Goal: Task Accomplishment & Management: Manage account settings

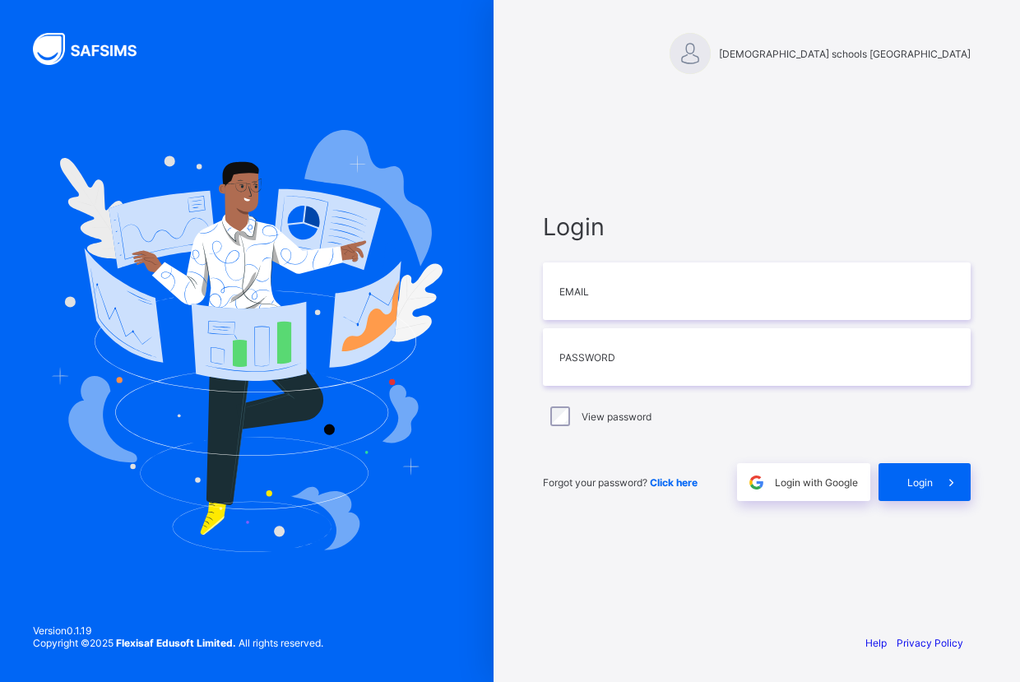
click at [661, 485] on span "Click here" at bounding box center [674, 482] width 48 height 12
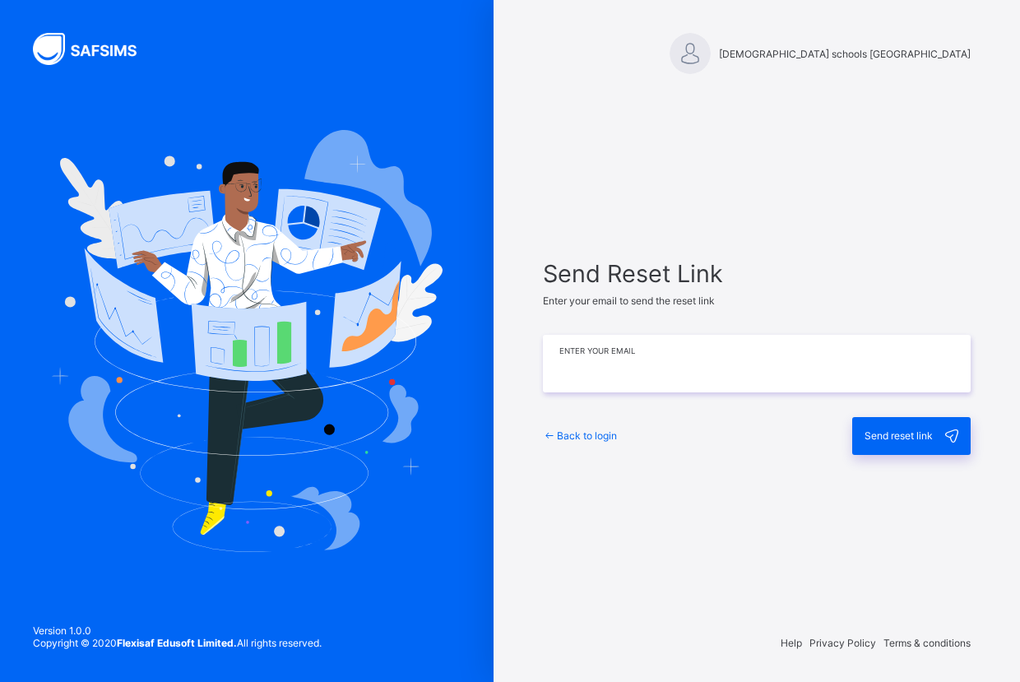
paste input "**********"
type input "**********"
click at [891, 443] on div "Send reset link" at bounding box center [911, 436] width 118 height 38
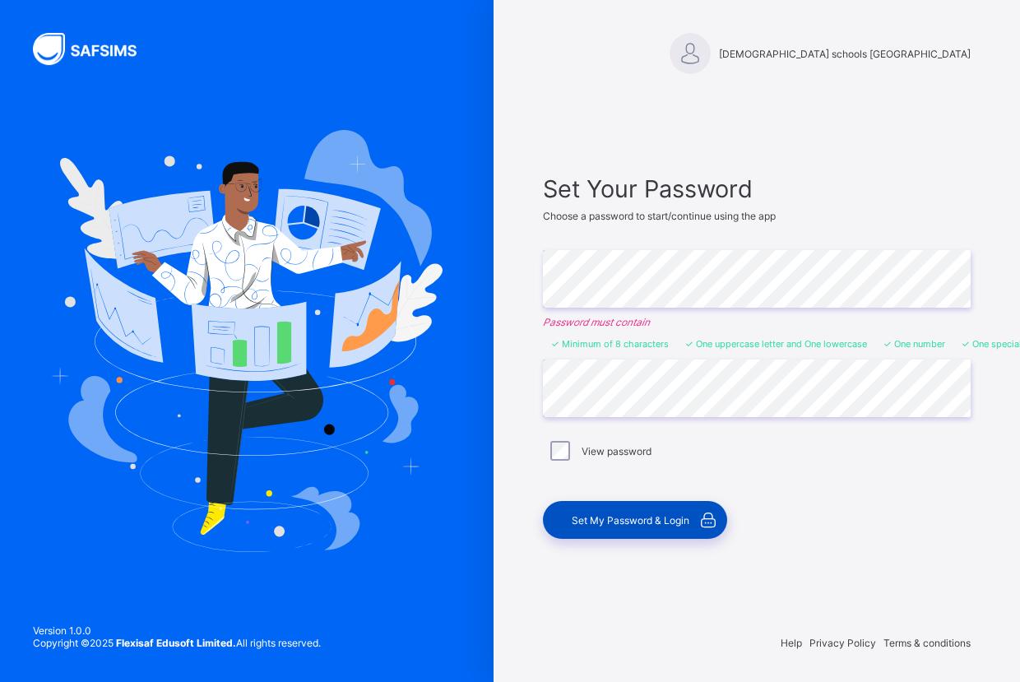
click at [577, 525] on span "Set My Password & Login" at bounding box center [631, 520] width 118 height 12
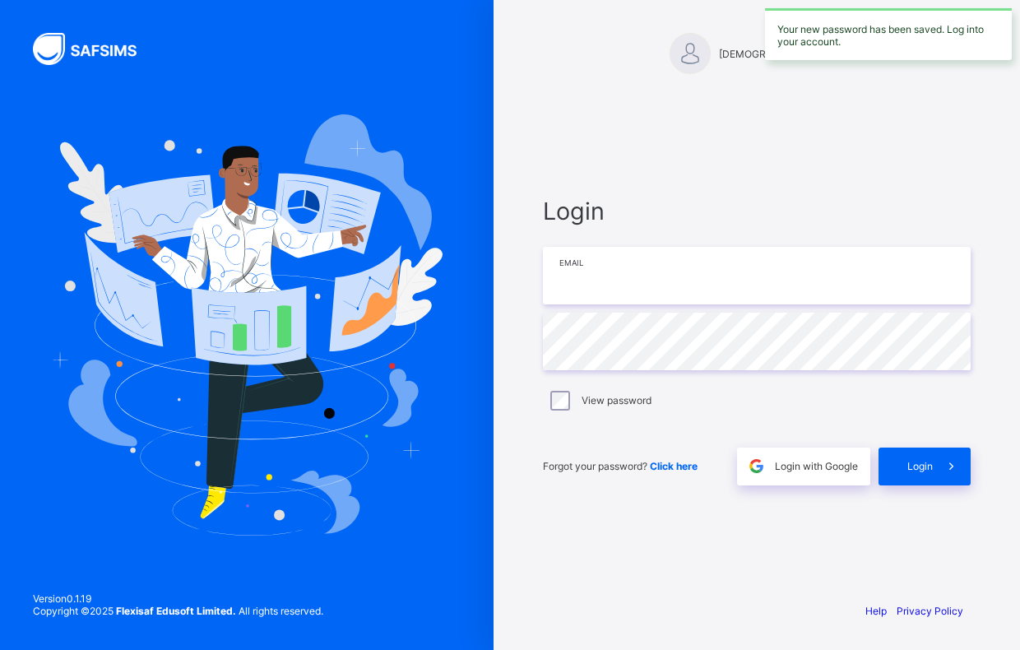
click at [601, 291] on input "email" at bounding box center [757, 276] width 428 height 58
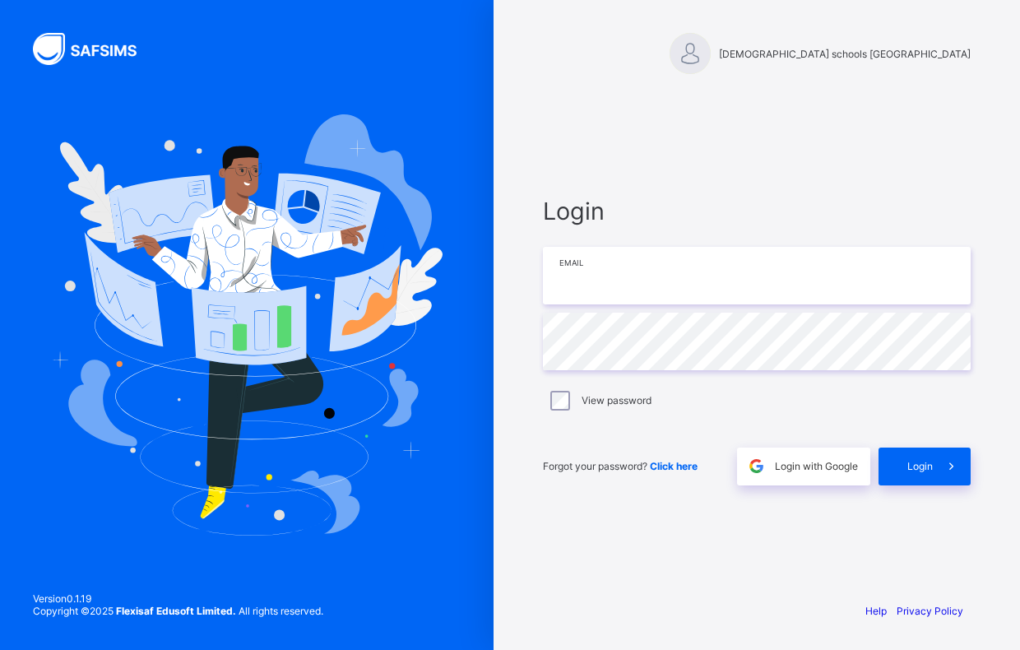
click at [603, 272] on input "email" at bounding box center [757, 276] width 428 height 58
paste input "**********"
type input "**********"
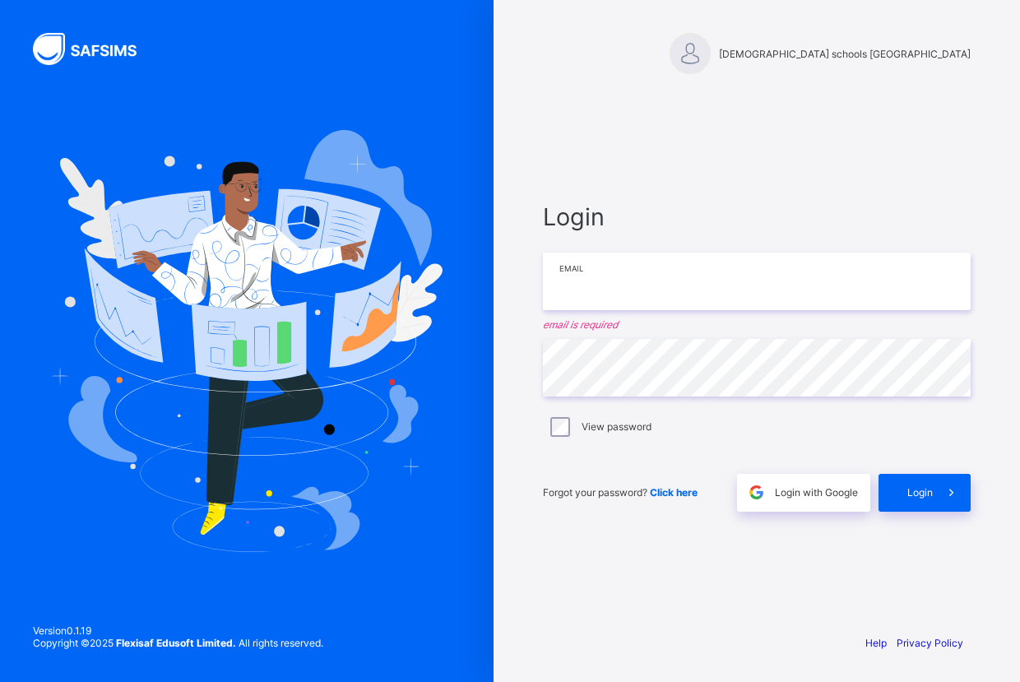
paste input "**********"
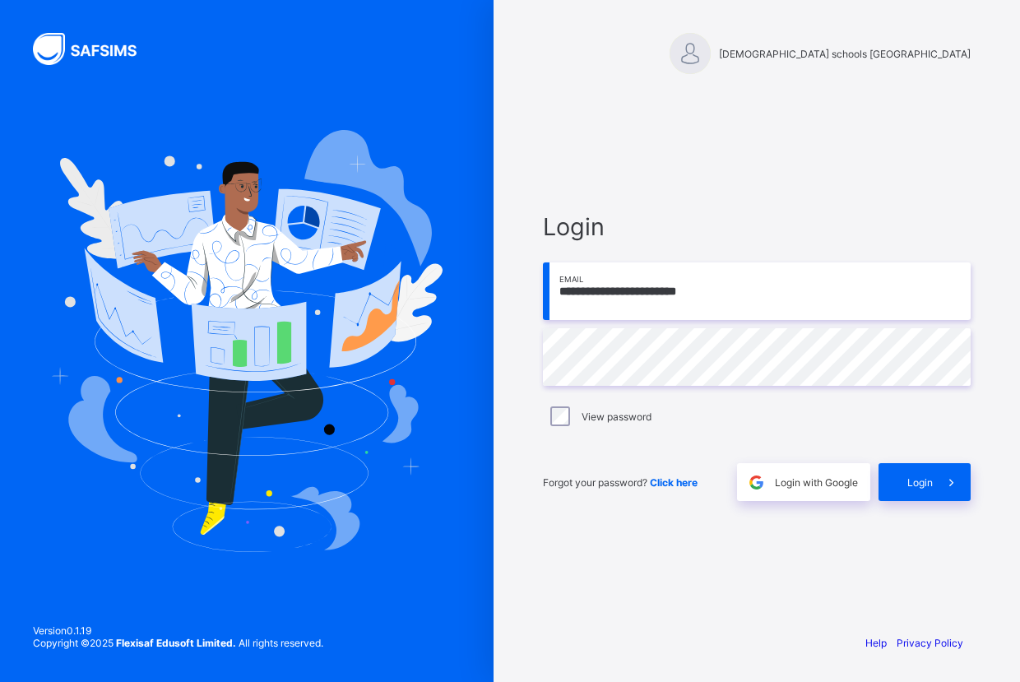
type input "**********"
click at [583, 415] on label "View password" at bounding box center [617, 416] width 70 height 12
click at [907, 483] on span "Login" at bounding box center [919, 482] width 25 height 12
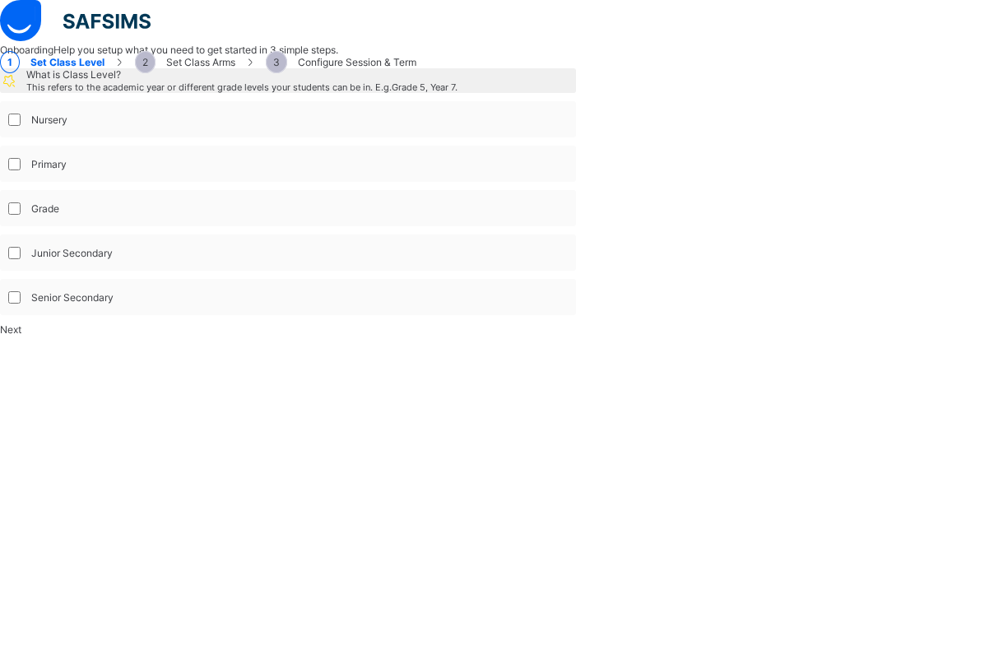
select select "**"
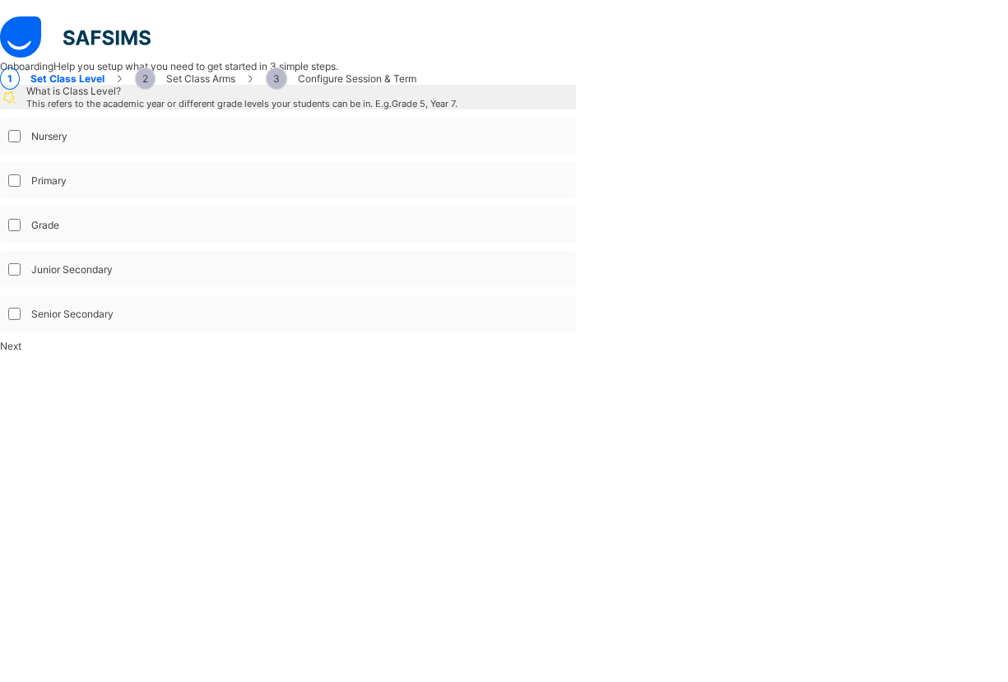
scroll to position [194, 0]
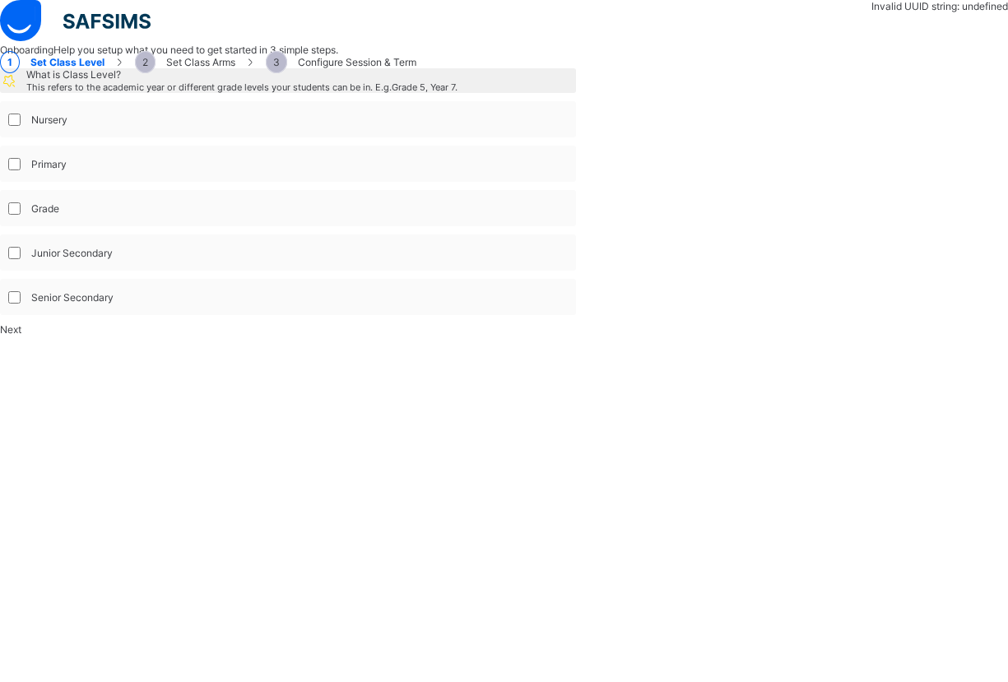
click at [114, 304] on label "Senior Secondary" at bounding box center [72, 297] width 82 height 12
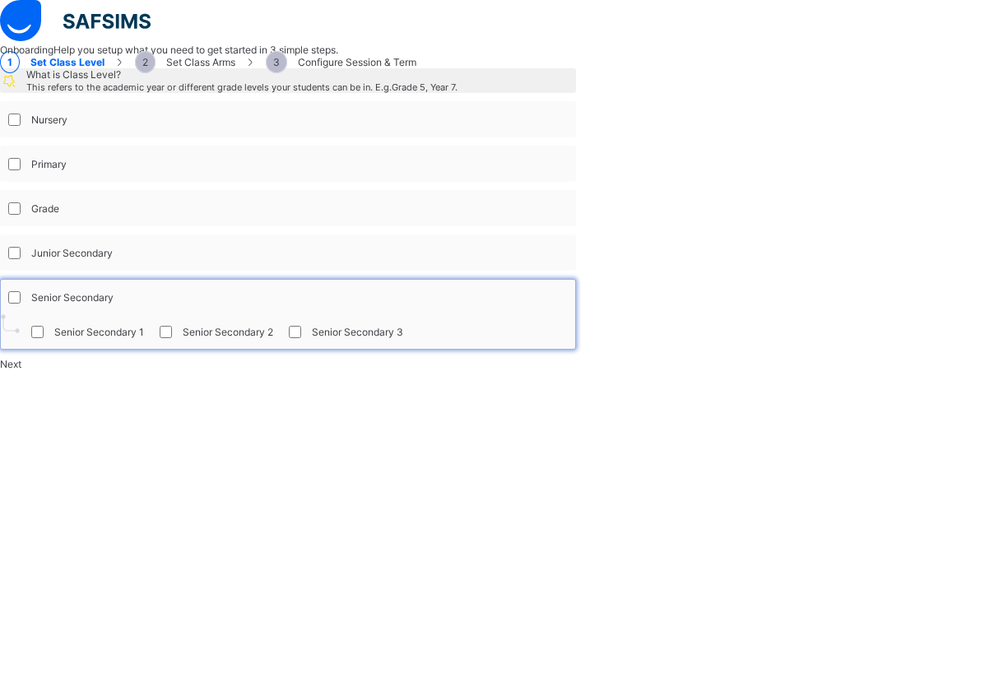
click at [484, 370] on div "Next" at bounding box center [288, 364] width 576 height 12
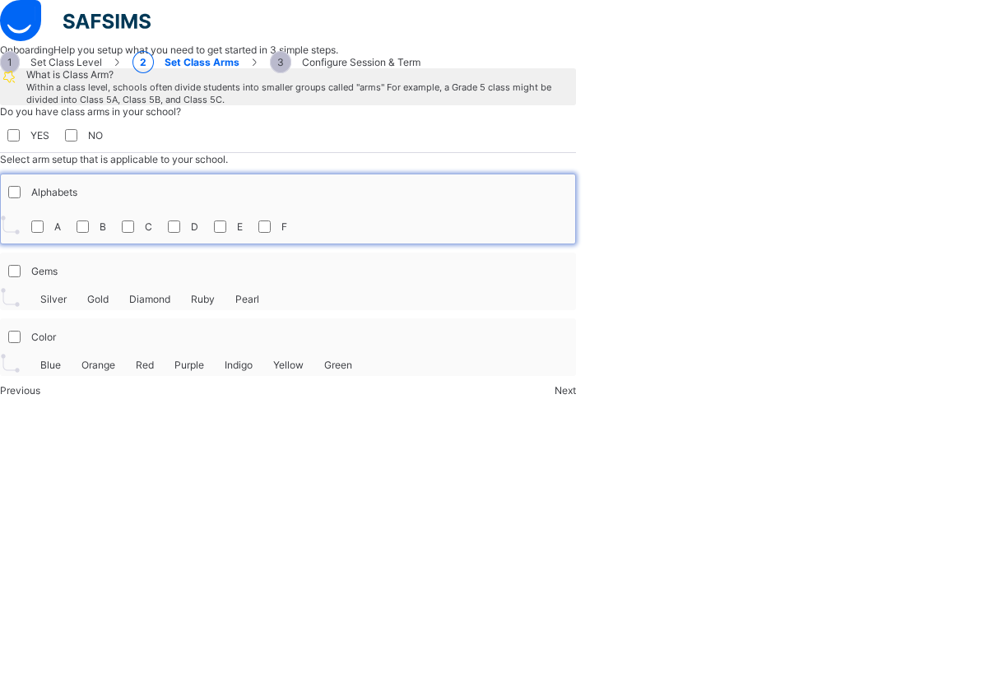
click at [576, 396] on div "Next" at bounding box center [564, 390] width 21 height 12
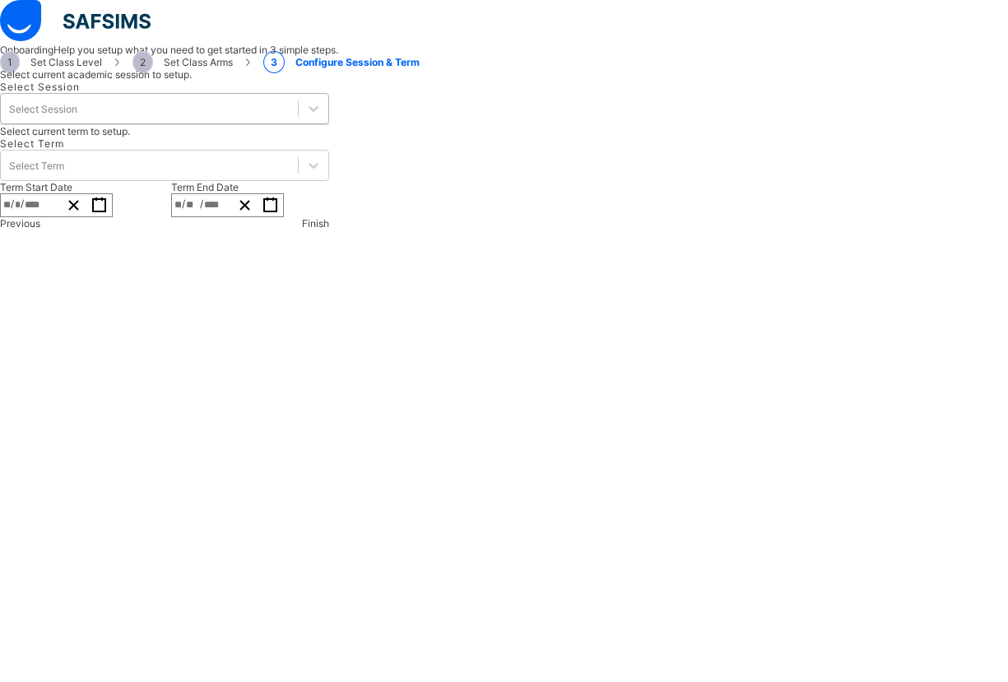
click at [298, 120] on div "Select Session" at bounding box center [149, 108] width 297 height 23
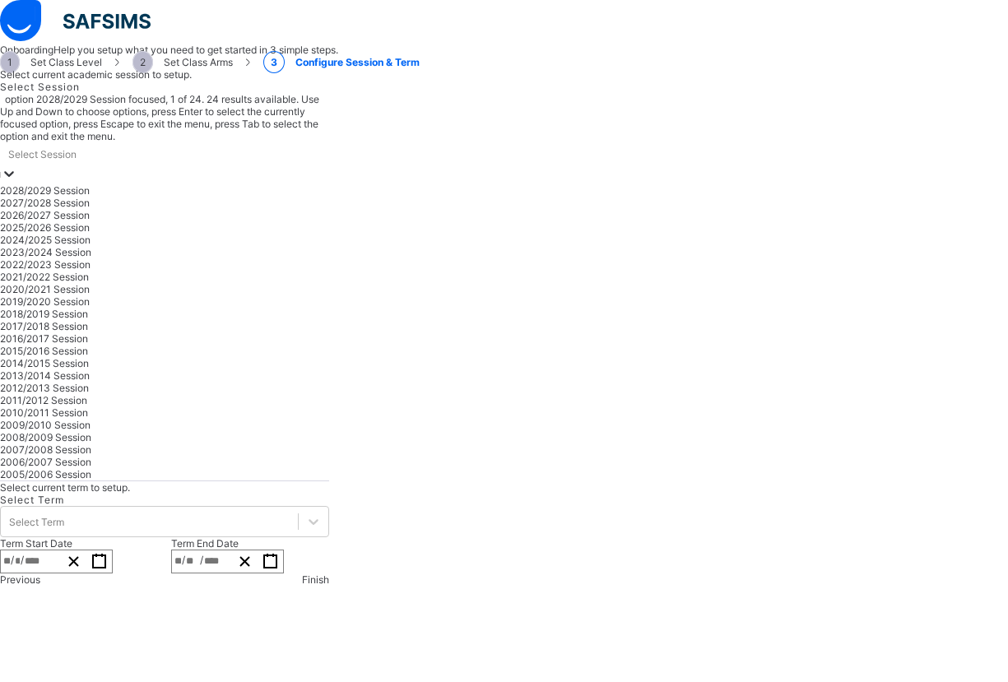
click at [329, 165] on div "Select Session" at bounding box center [164, 153] width 329 height 23
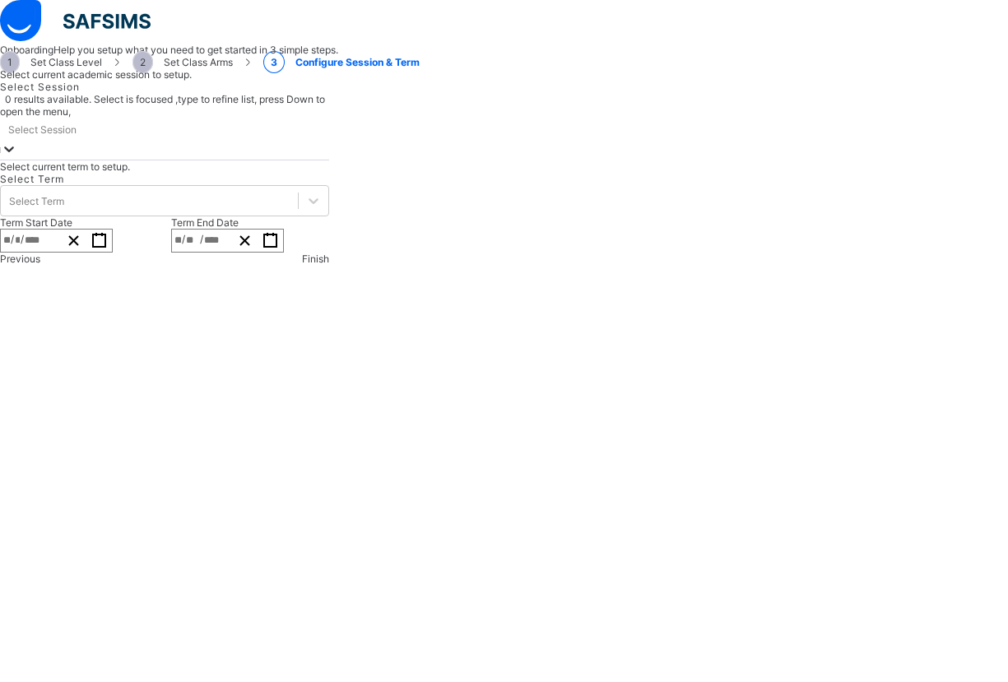
click at [329, 141] on div "Select Session" at bounding box center [164, 129] width 329 height 23
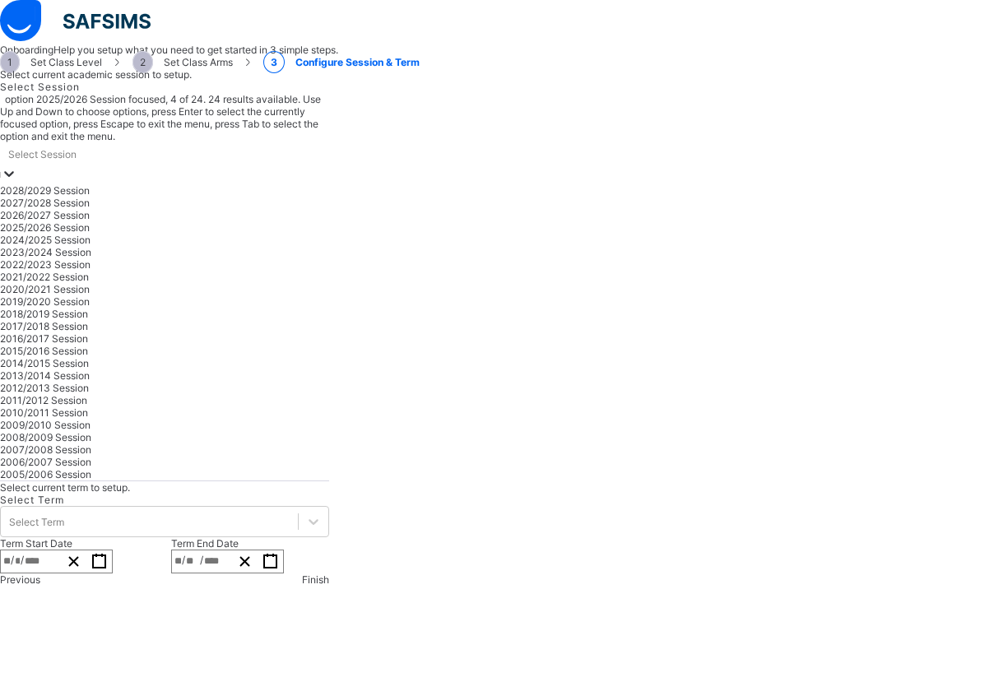
click at [329, 234] on div "2025/2026 Session" at bounding box center [164, 227] width 329 height 12
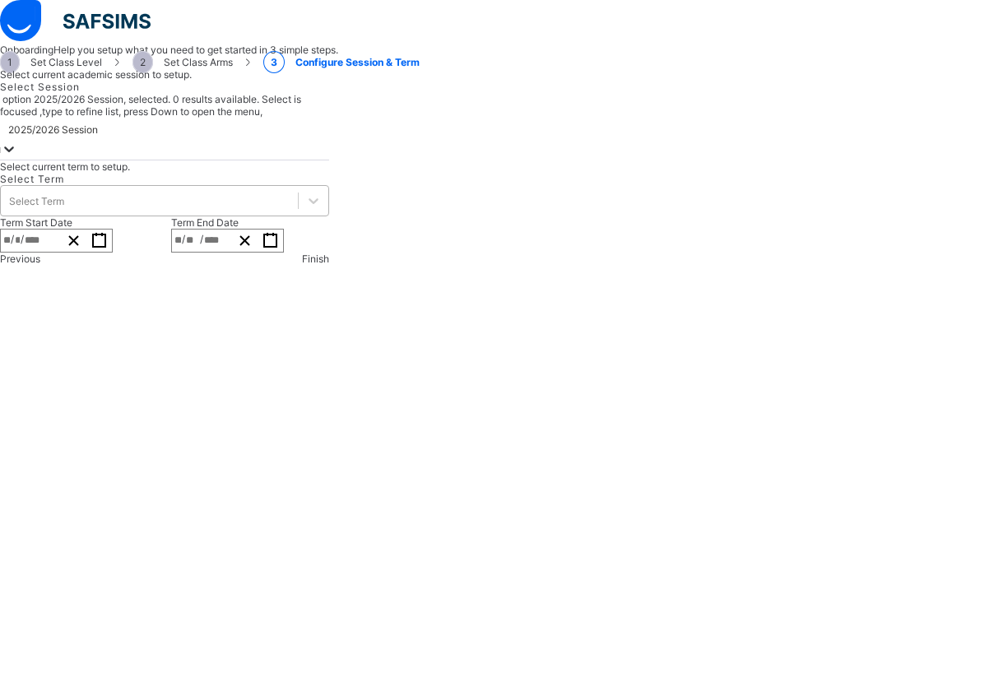
click at [298, 212] on div "Select Term" at bounding box center [149, 200] width 297 height 23
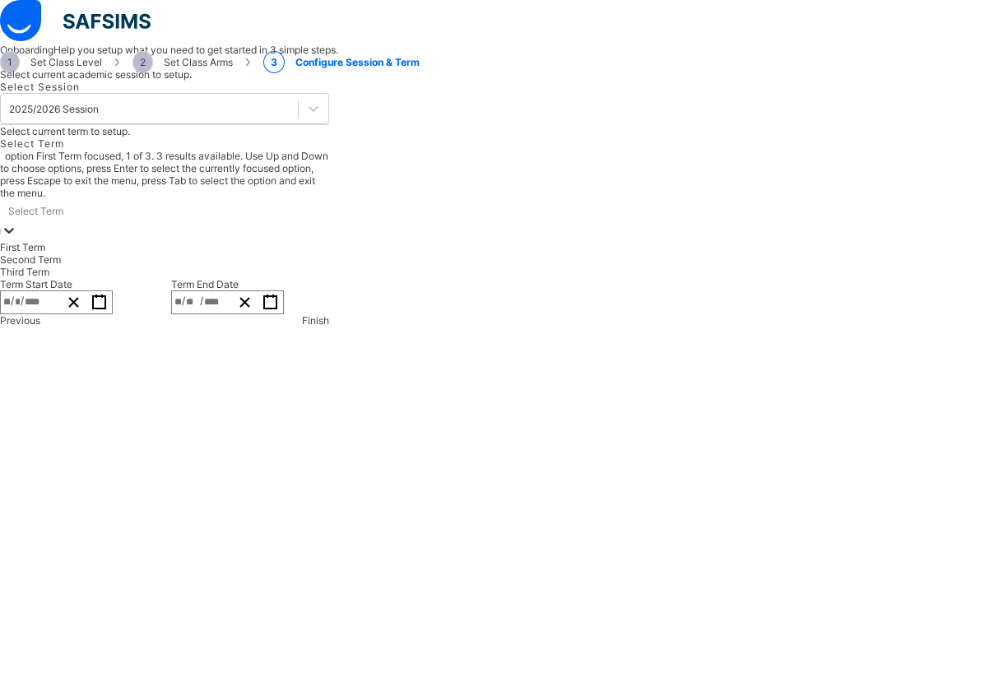
click at [329, 253] on div "First Term" at bounding box center [164, 247] width 329 height 12
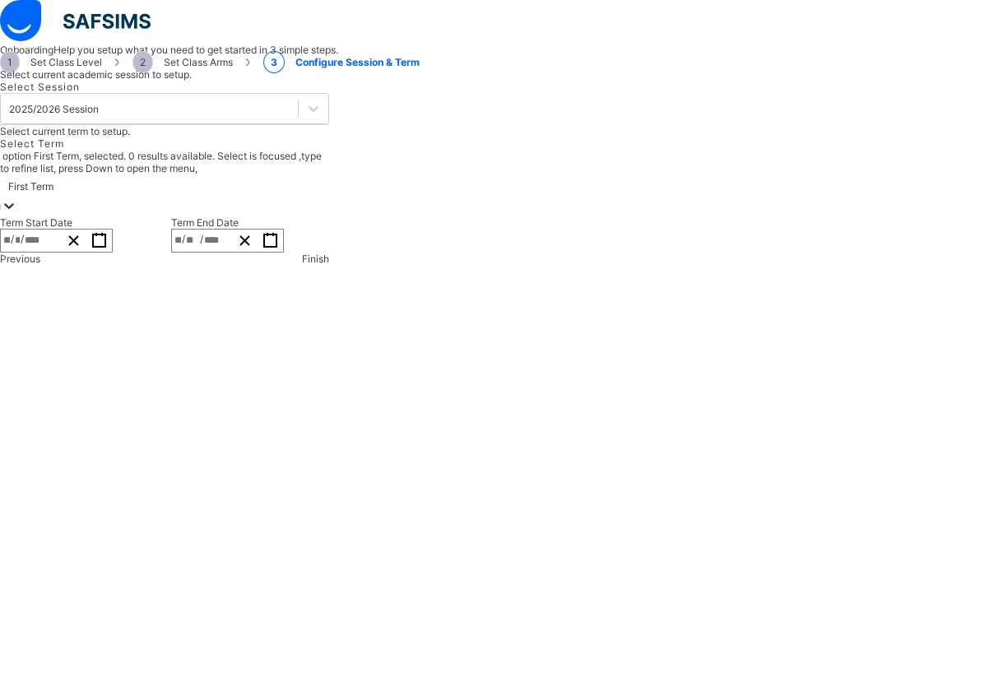
click at [329, 125] on div "Select Session 2025/2026 Session" at bounding box center [164, 103] width 329 height 44
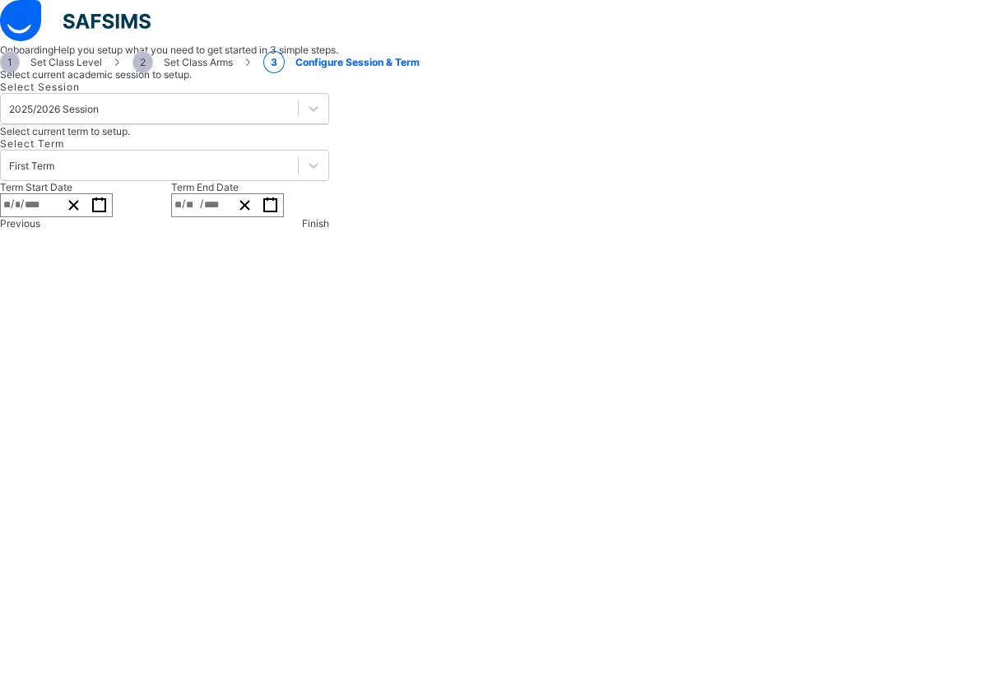
click at [329, 229] on div "Finish" at bounding box center [315, 223] width 27 height 12
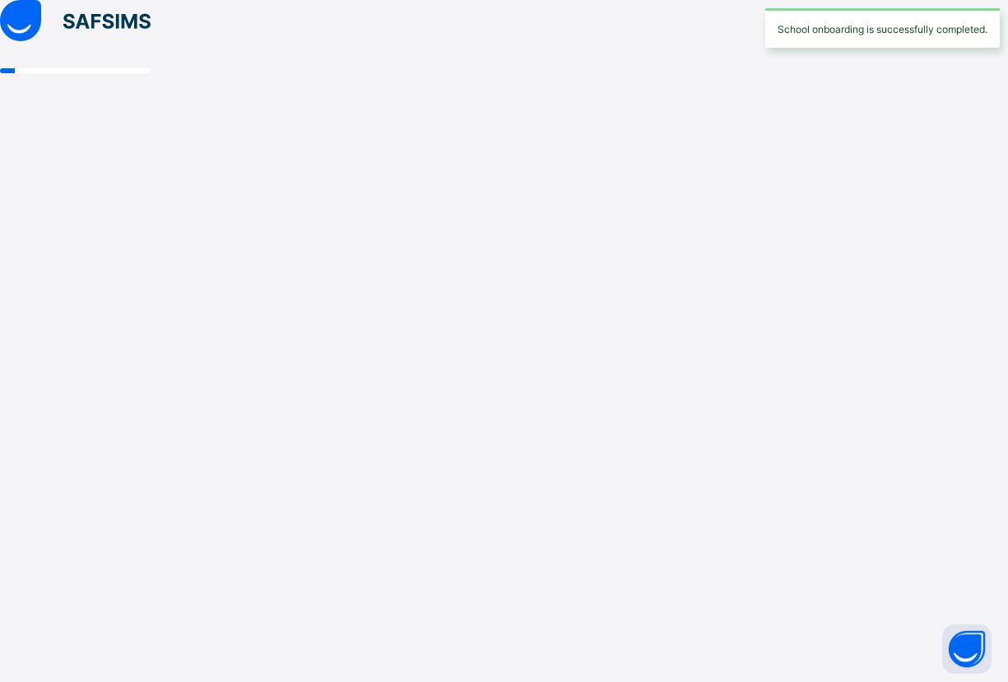
scroll to position [0, 0]
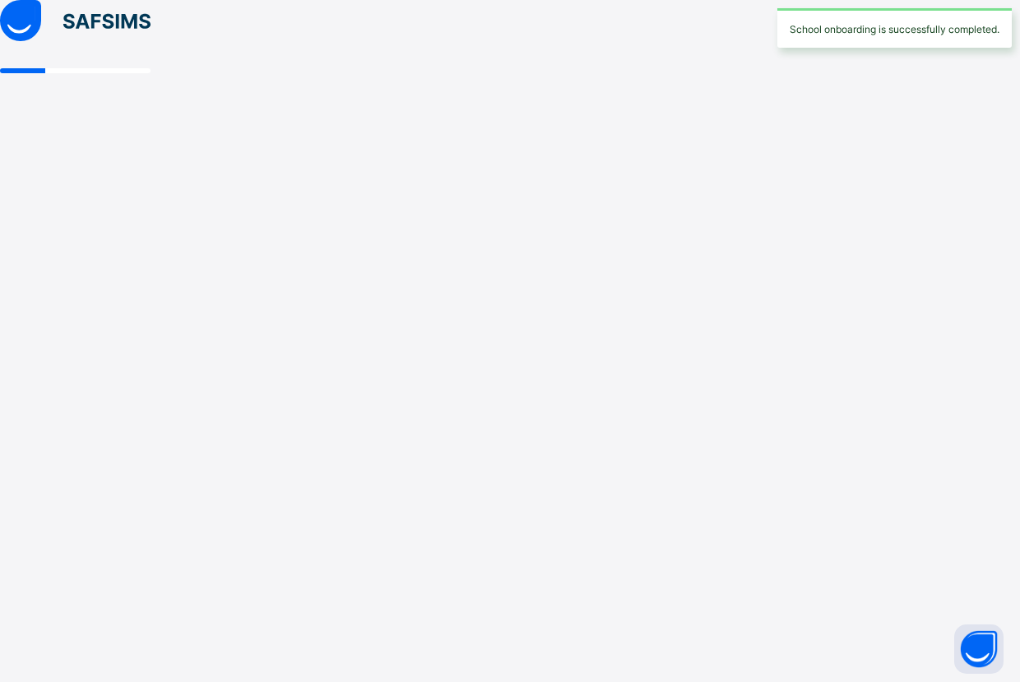
select select "**"
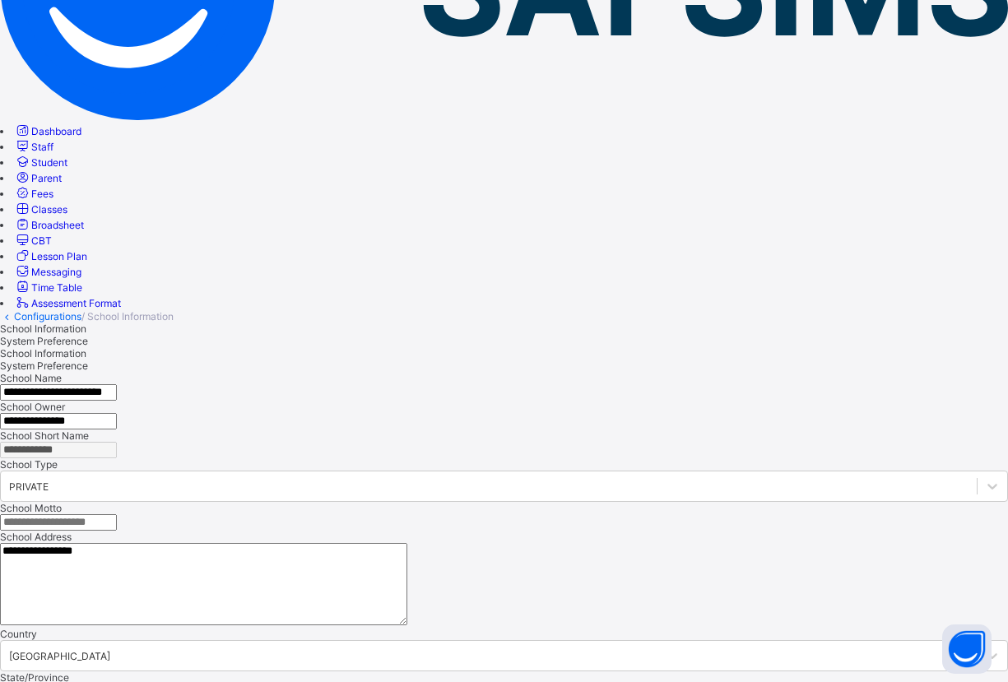
scroll to position [247, 0]
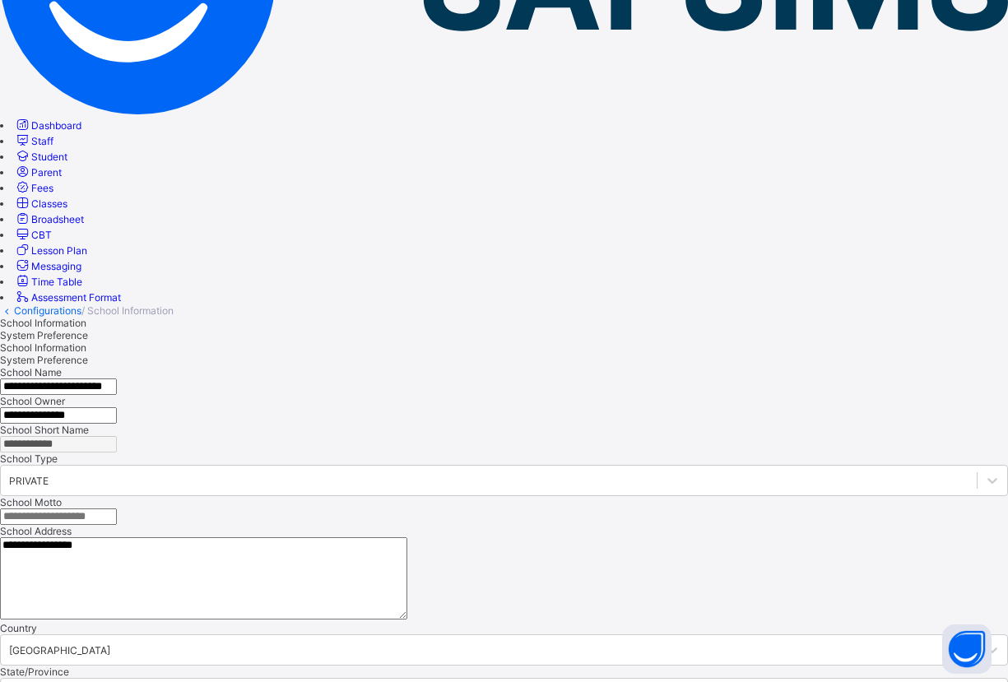
type textarea "**********"
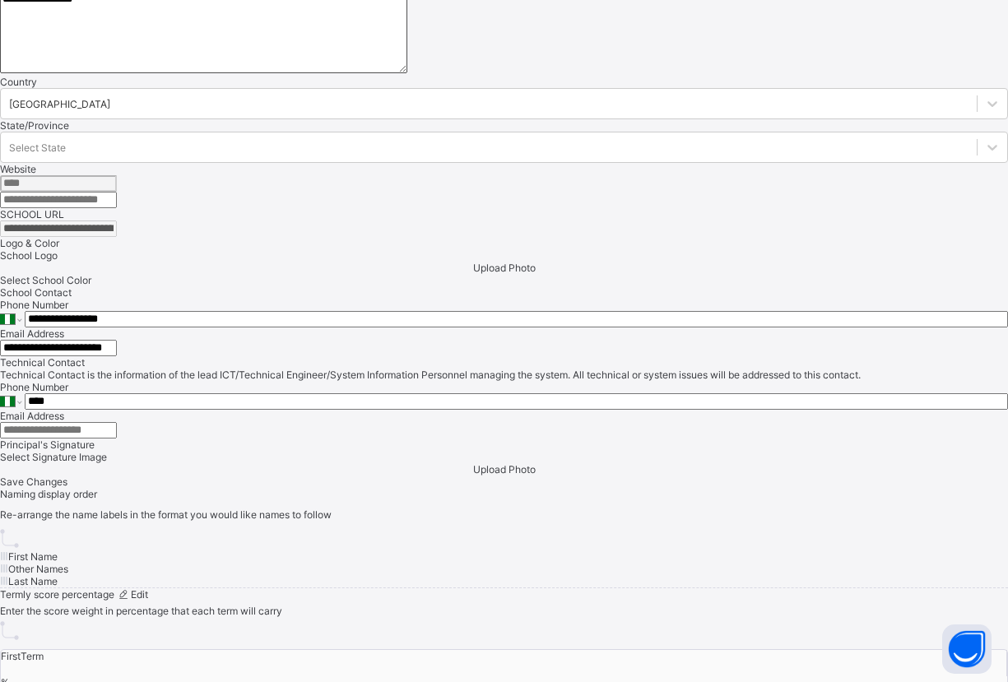
scroll to position [823, 0]
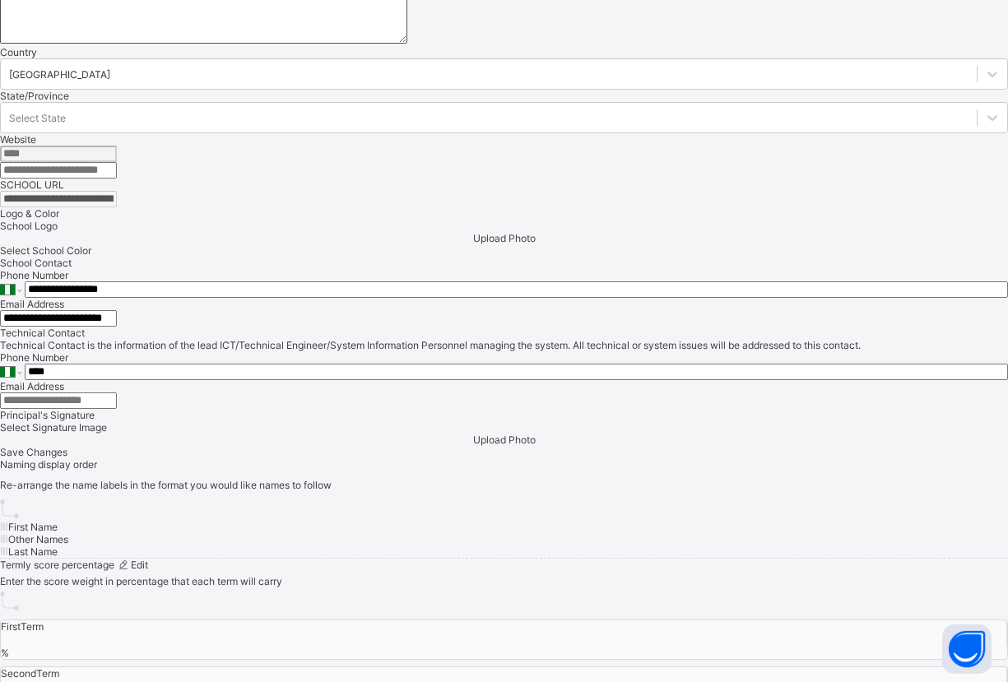
click at [326, 257] on div at bounding box center [504, 257] width 1008 height 0
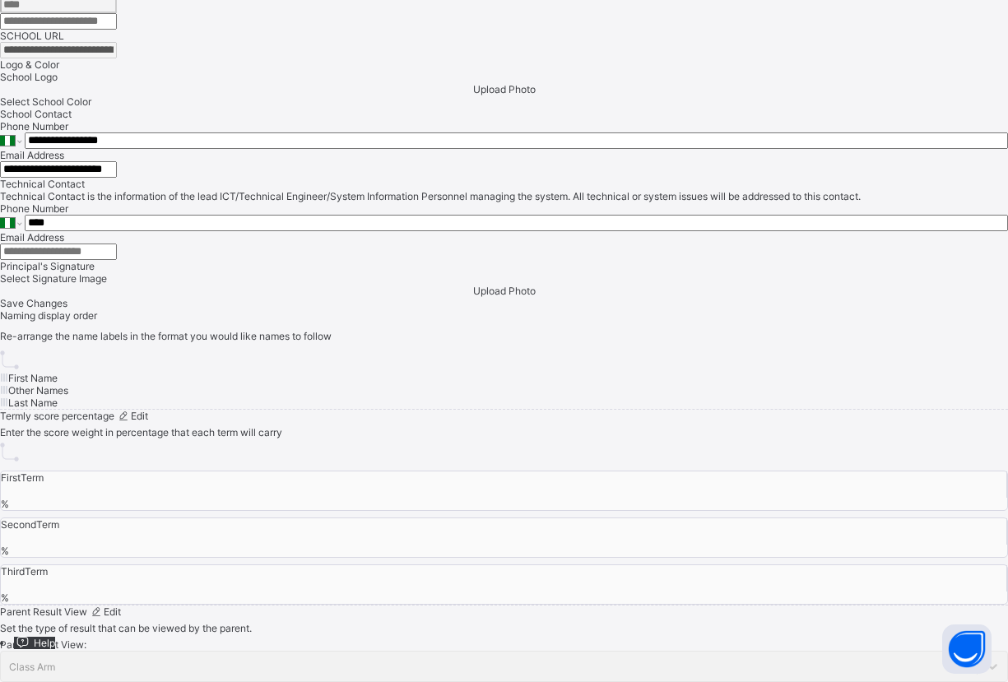
scroll to position [1398, 0]
click at [67, 309] on span "Save Changes" at bounding box center [33, 303] width 67 height 12
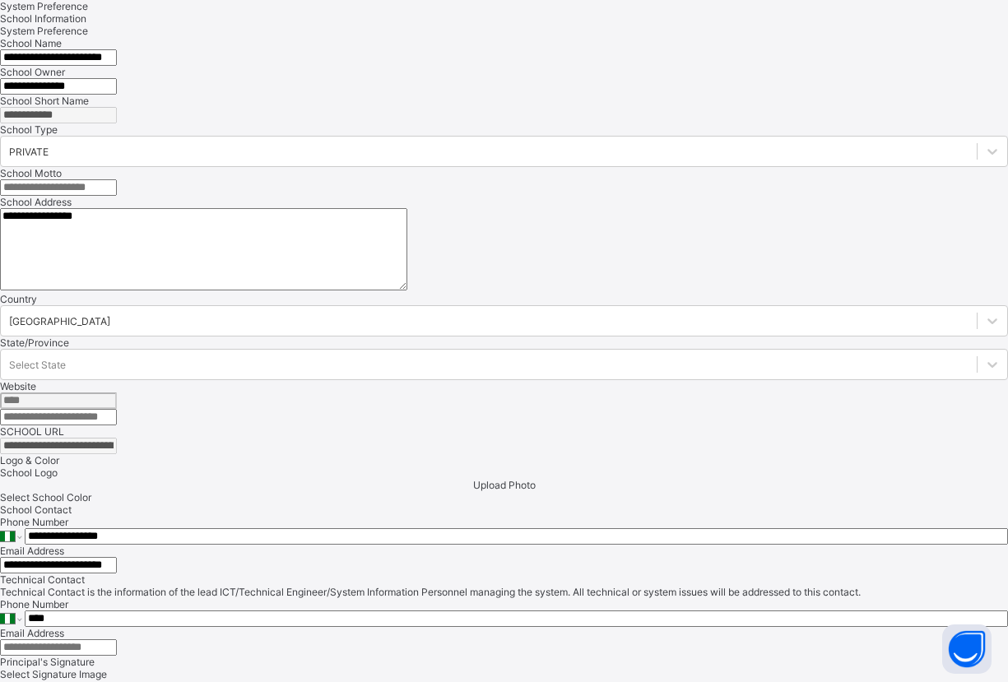
scroll to position [0, 0]
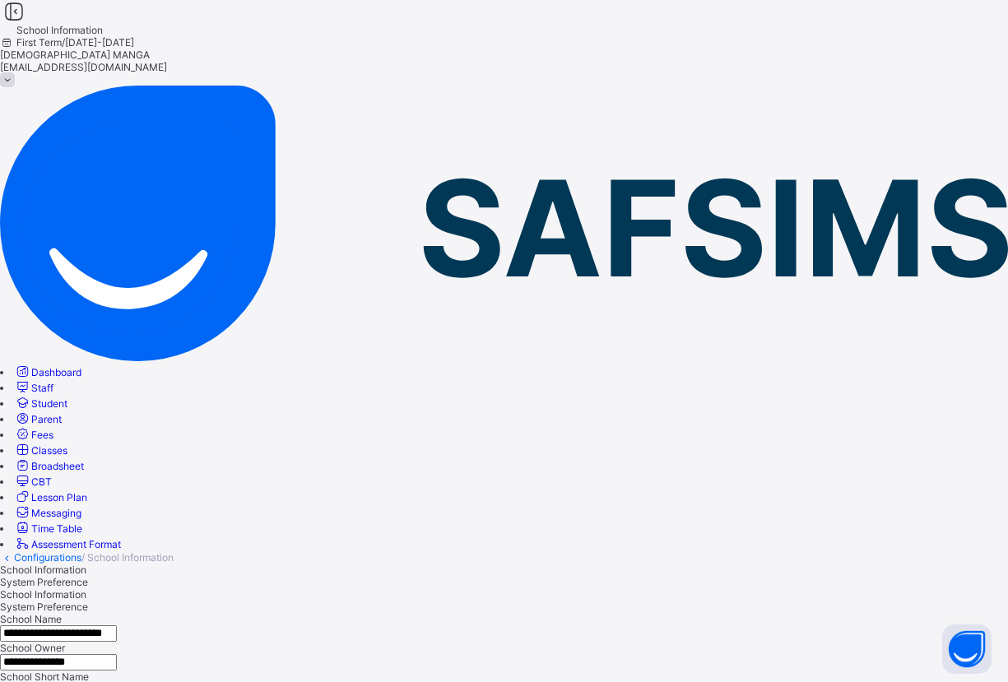
click at [810, 49] on div at bounding box center [504, 49] width 1008 height 0
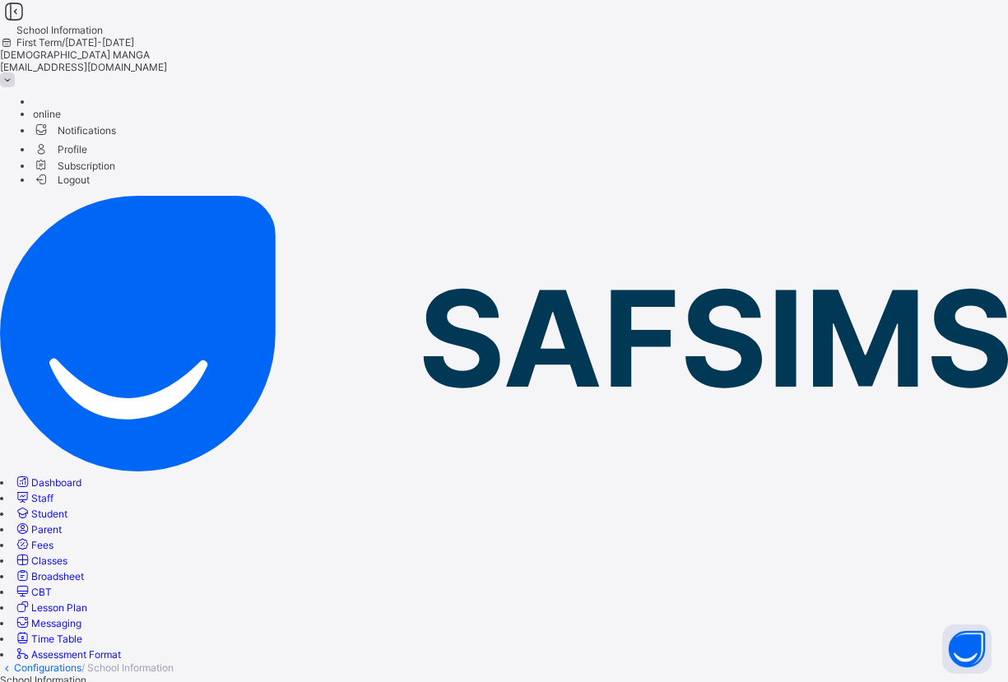
click at [810, 49] on div at bounding box center [504, 49] width 1008 height 0
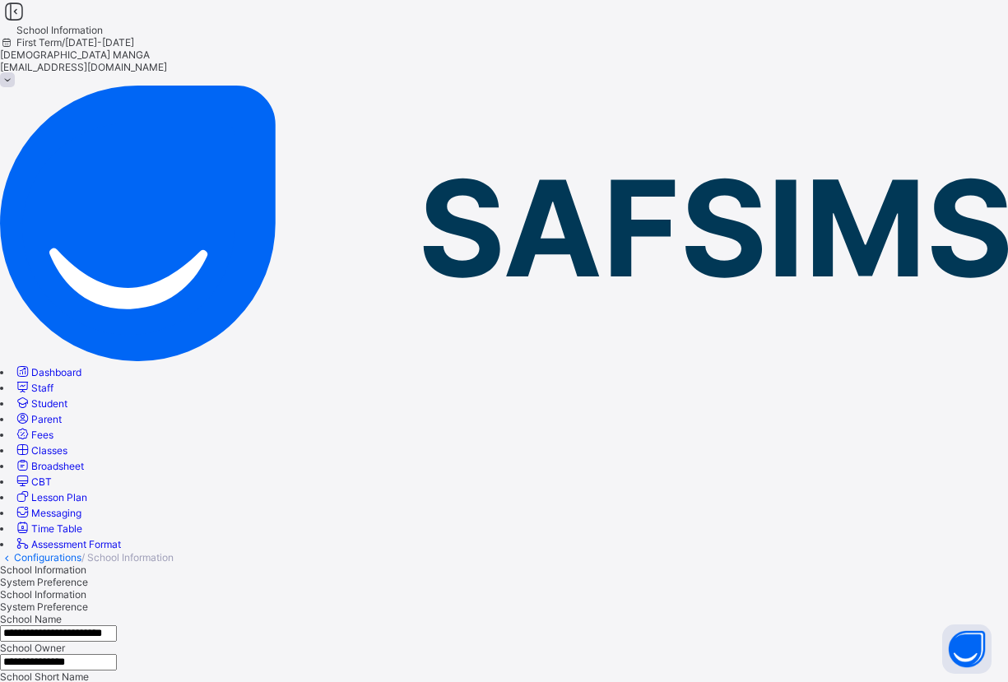
click at [67, 397] on link "Student" at bounding box center [40, 403] width 53 height 12
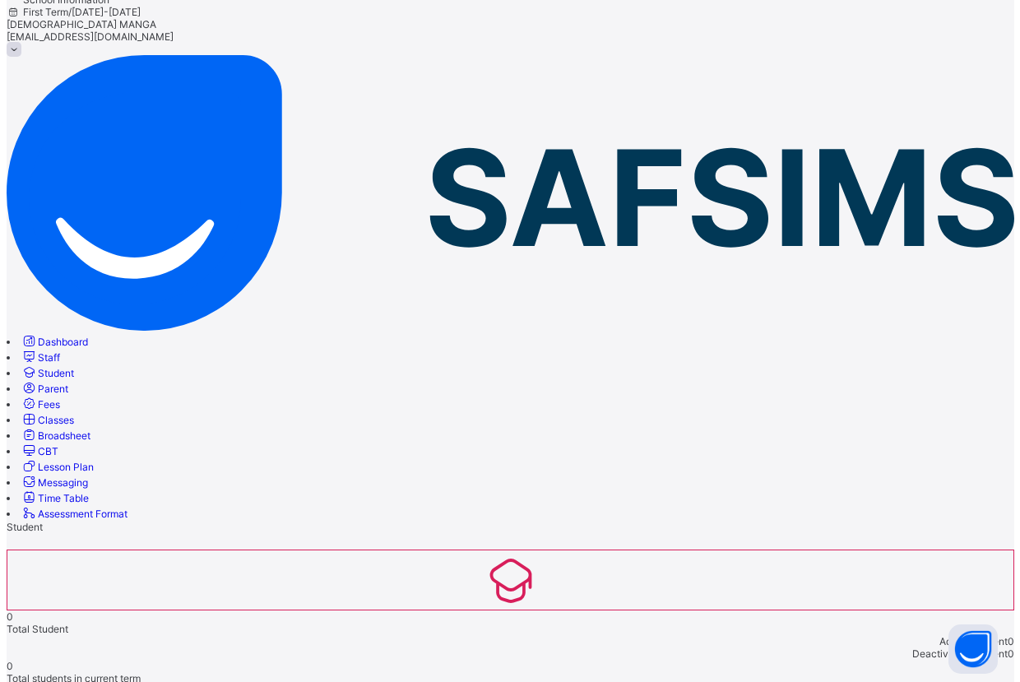
scroll to position [47, 0]
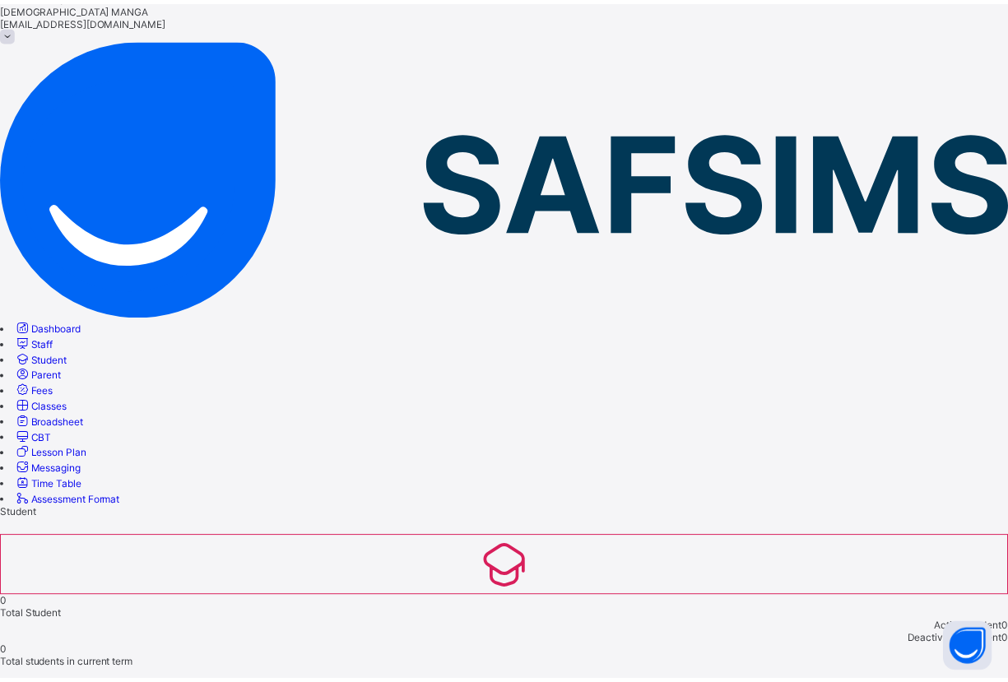
scroll to position [551, 0]
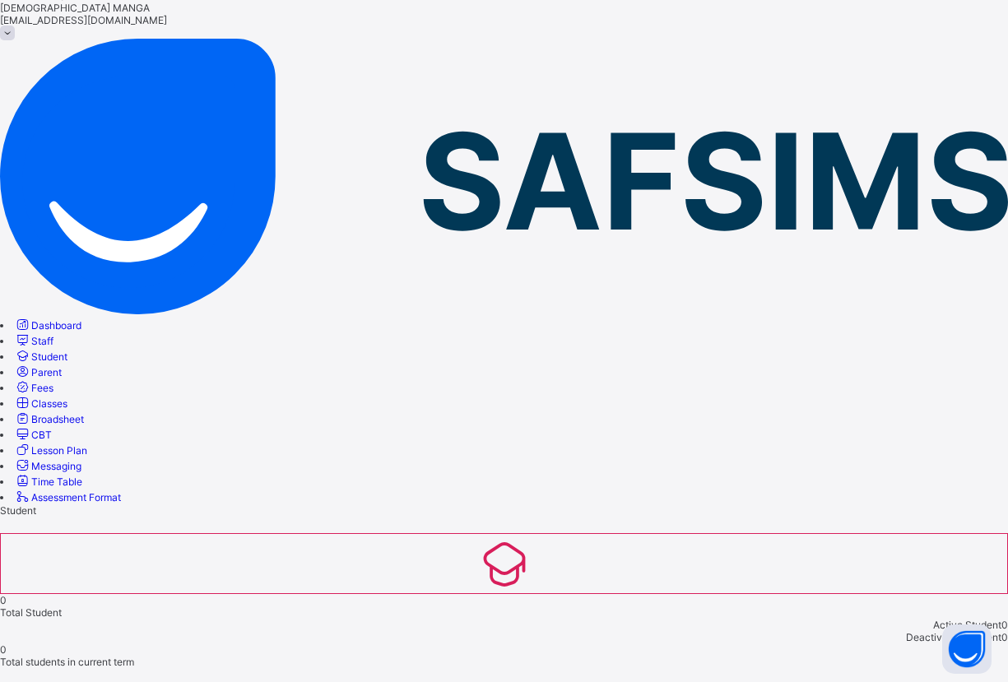
select select "**"
type input "*****"
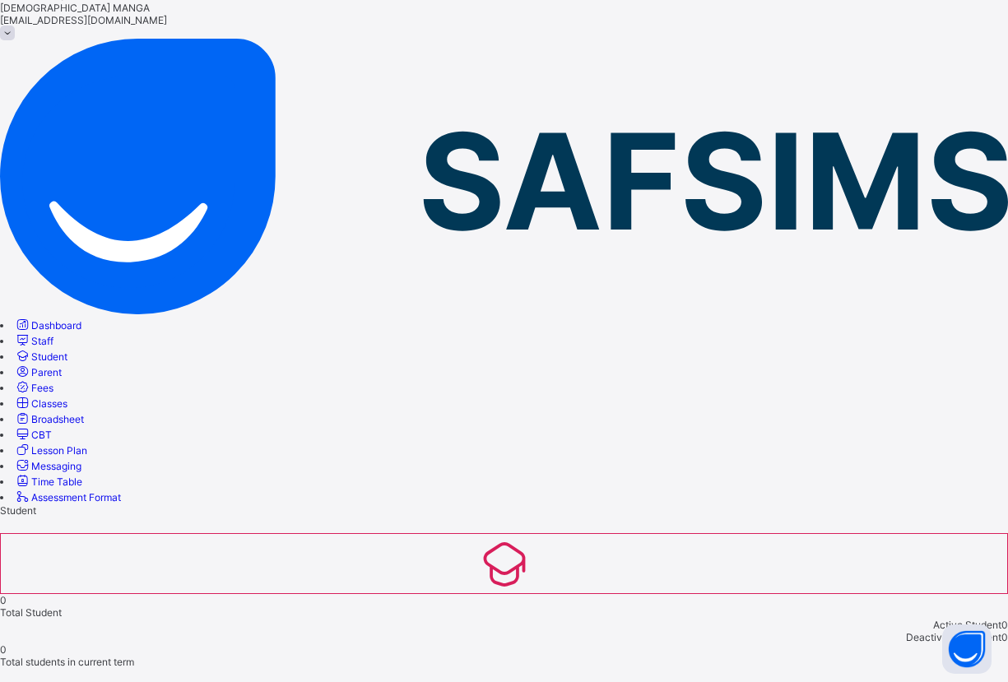
type input "********"
type input "*******"
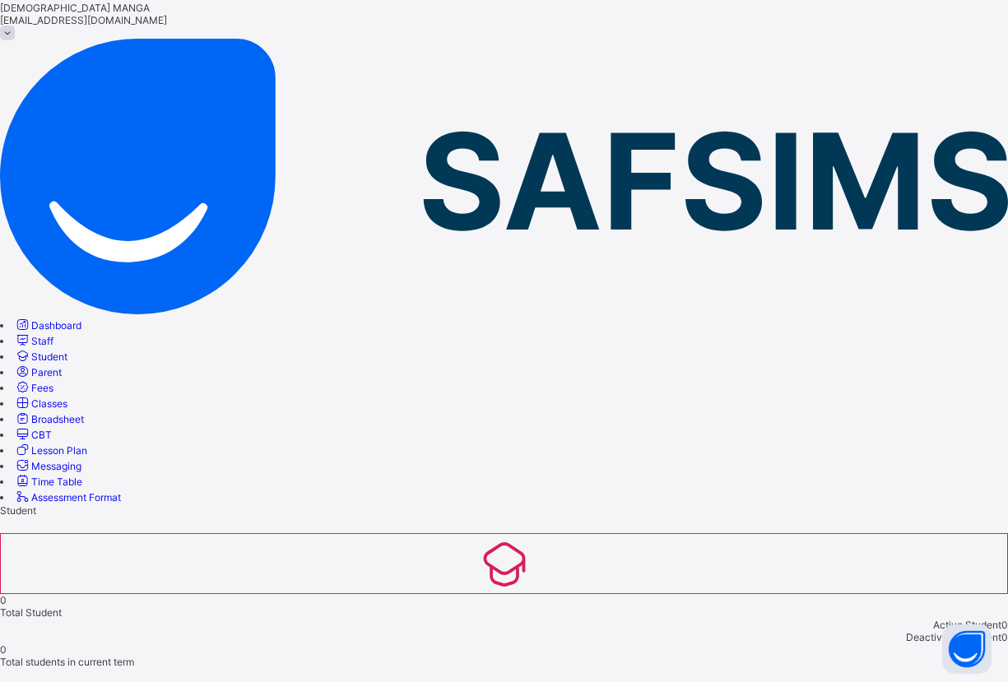
scroll to position [82, 0]
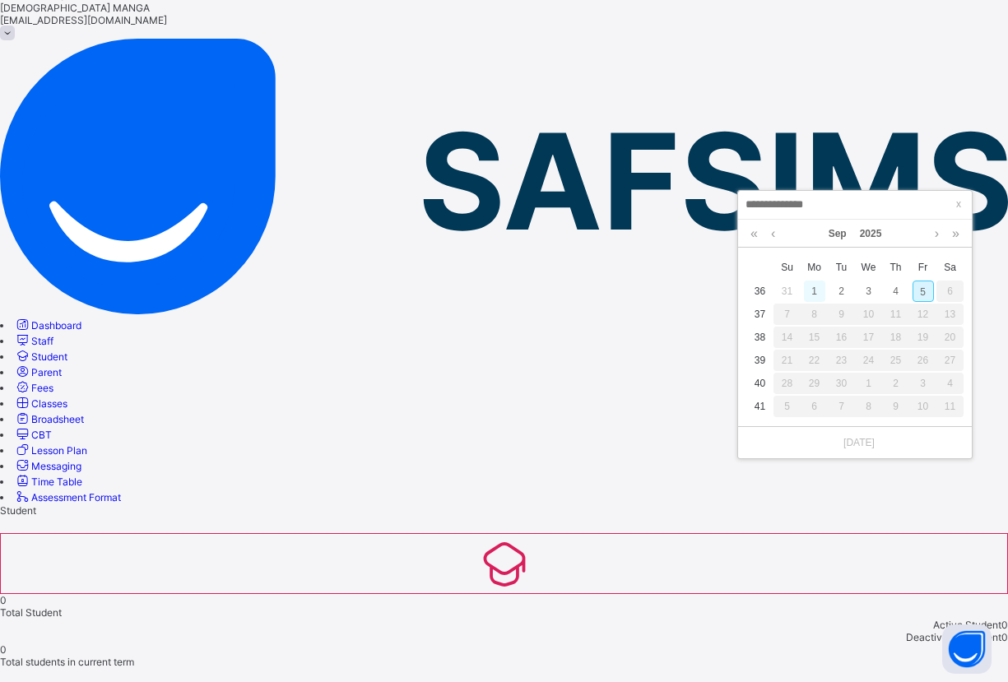
click at [813, 285] on div "1" at bounding box center [814, 290] width 21 height 21
type input "**********"
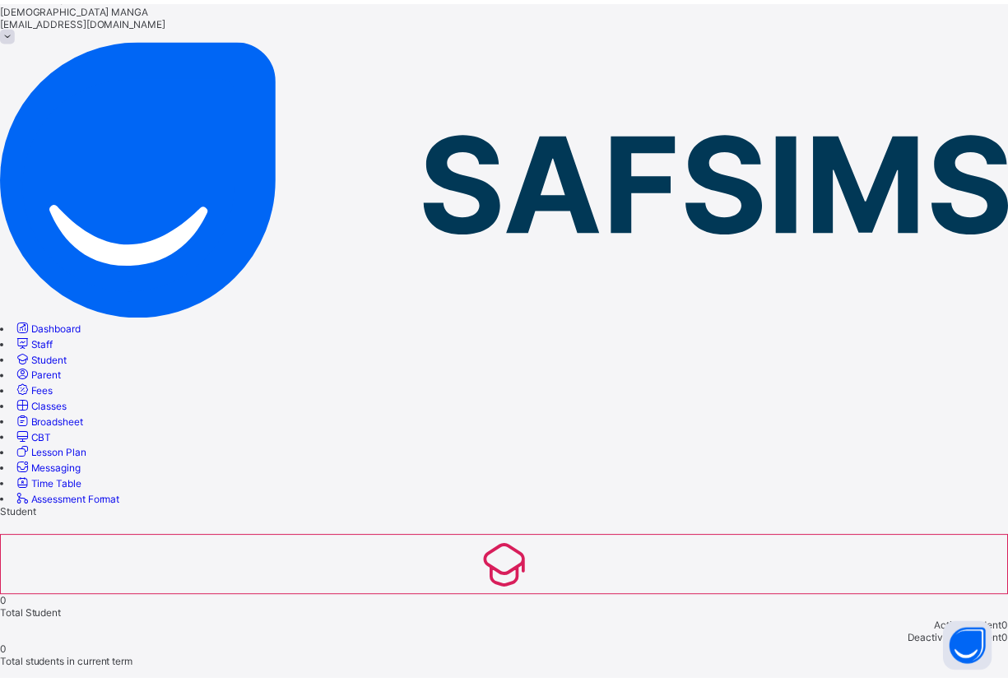
scroll to position [86, 0]
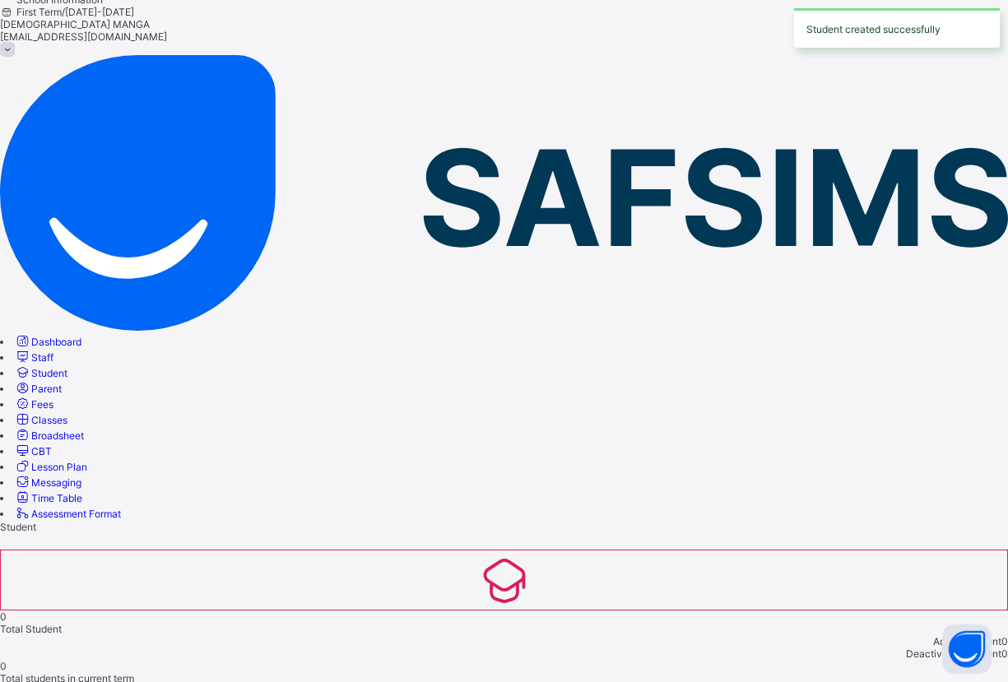
scroll to position [47, 0]
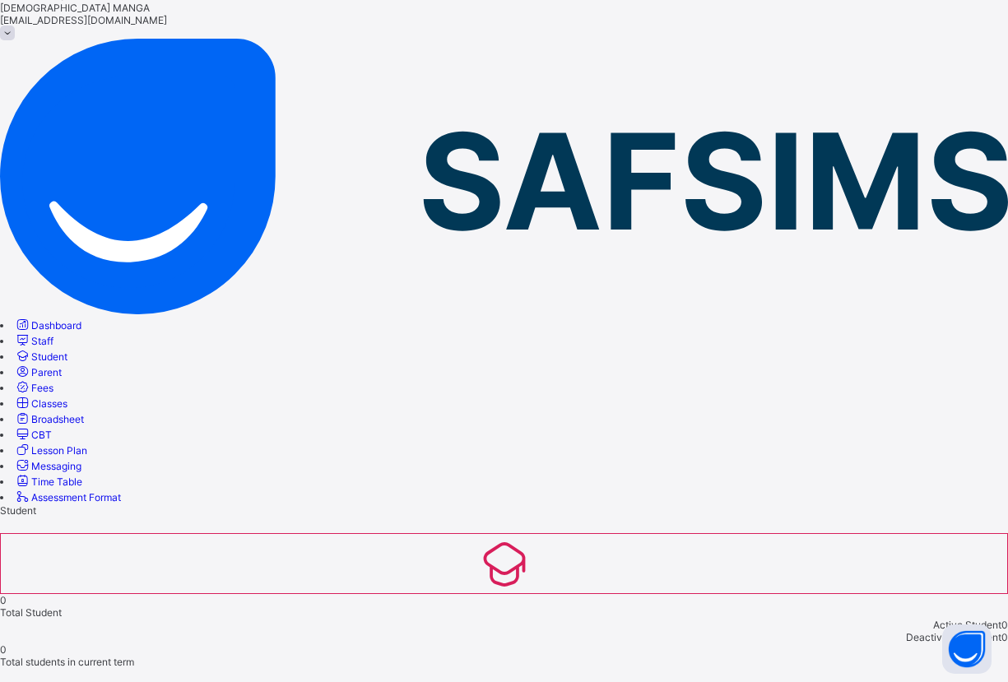
click at [84, 413] on link "Broadsheet" at bounding box center [49, 419] width 70 height 12
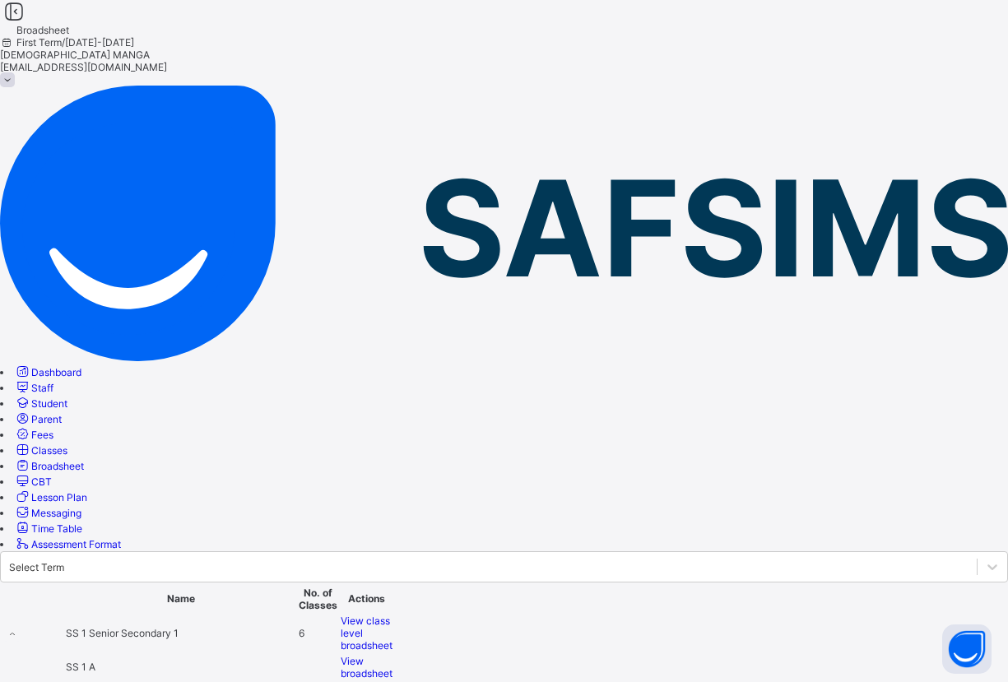
click at [392, 655] on div "View broadsheet" at bounding box center [367, 667] width 52 height 25
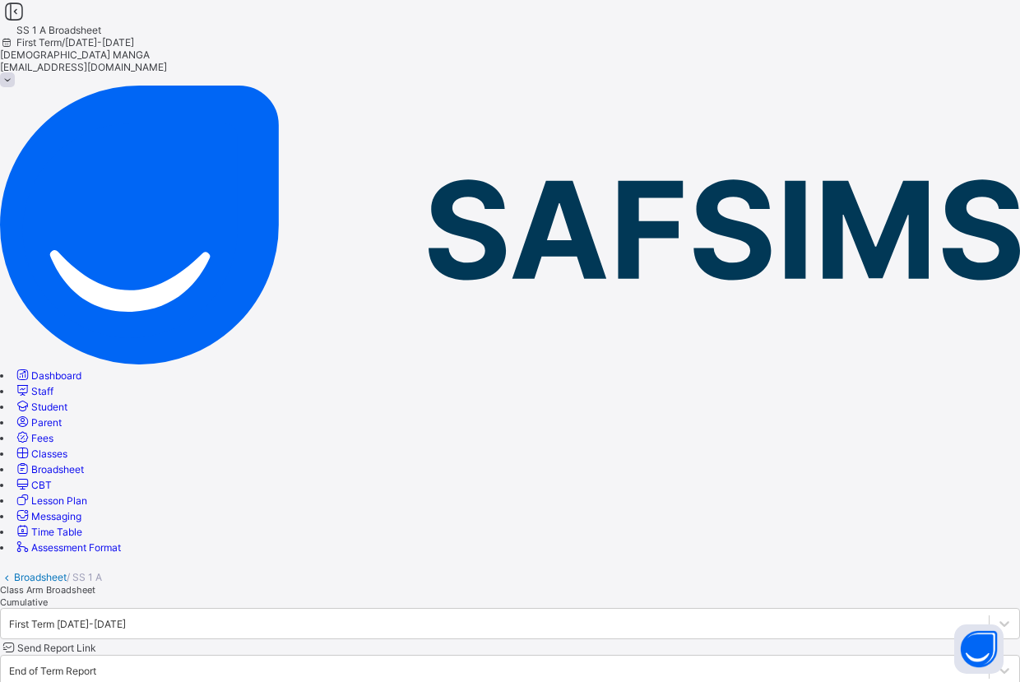
click at [52, 479] on span "CBT" at bounding box center [41, 485] width 21 height 12
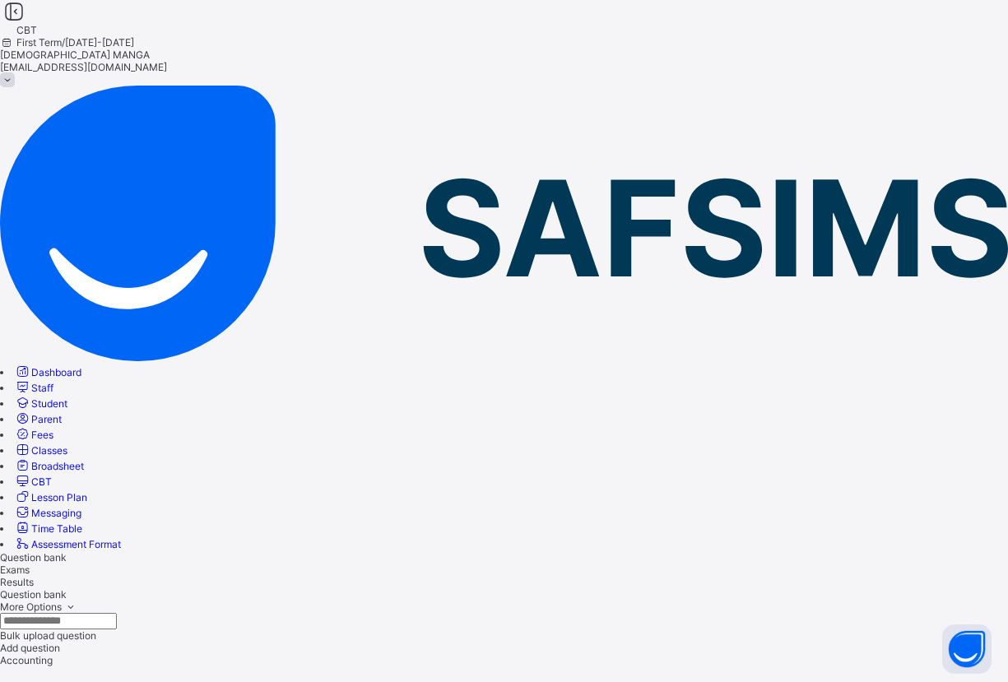
click at [30, 563] on span "Exams" at bounding box center [15, 569] width 30 height 12
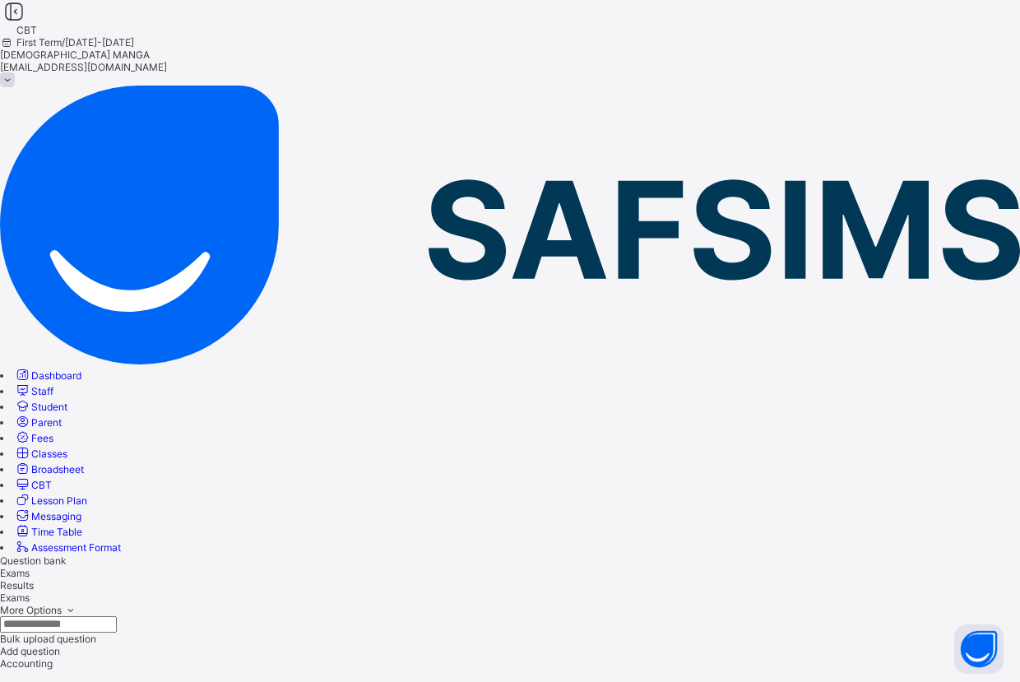
click at [34, 579] on span "Results" at bounding box center [17, 585] width 34 height 12
click at [30, 567] on span "Exams" at bounding box center [15, 573] width 30 height 12
click at [34, 579] on span "Results" at bounding box center [17, 585] width 34 height 12
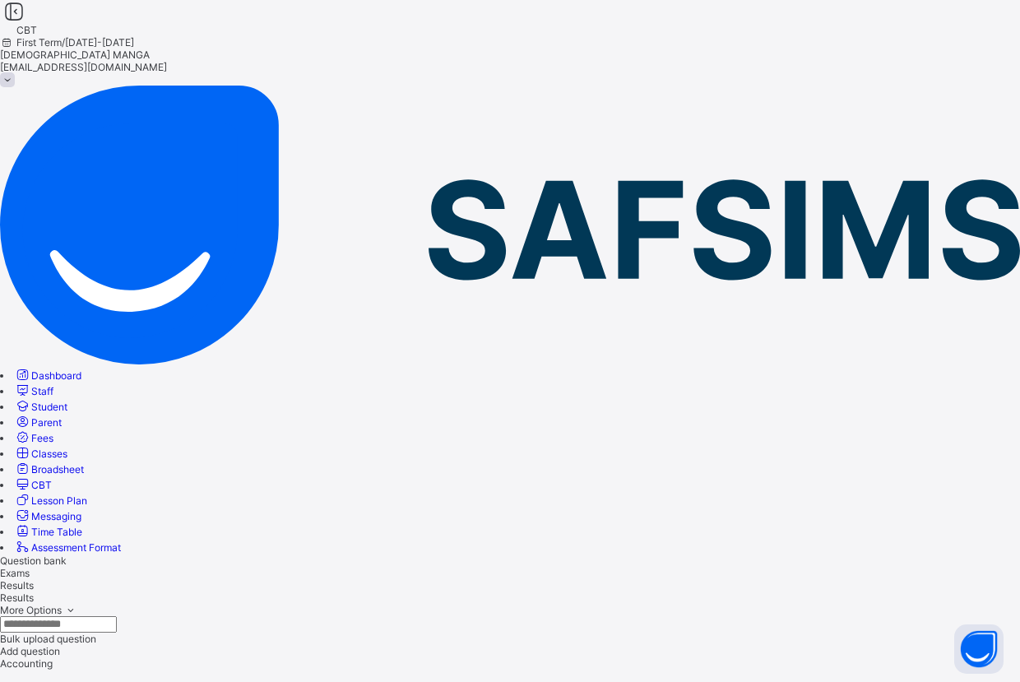
click at [53, 432] on span "Fees" at bounding box center [42, 438] width 22 height 12
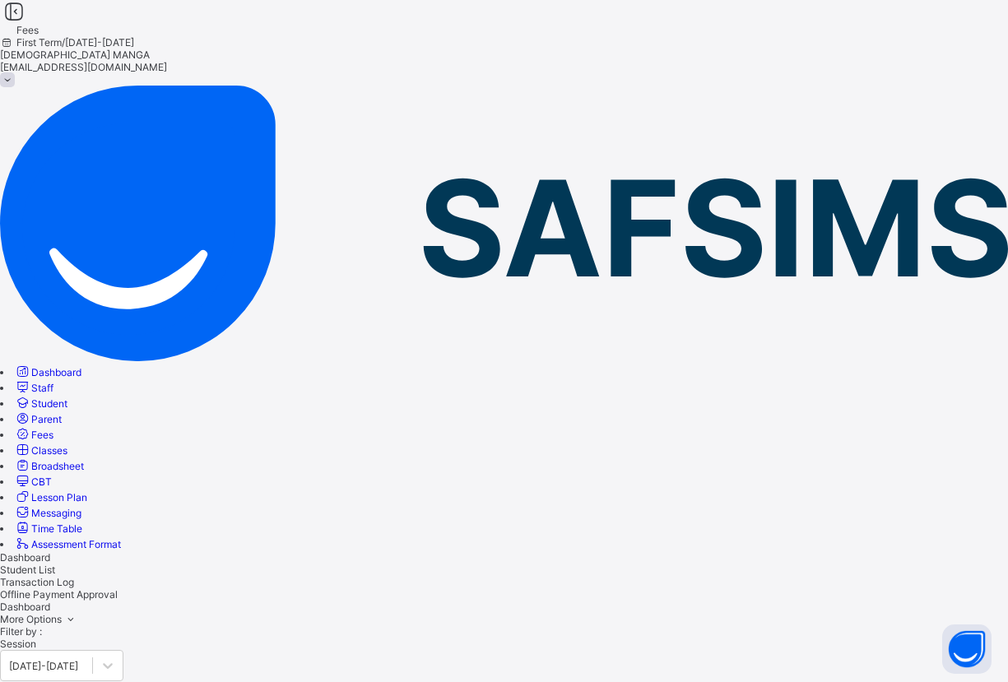
click at [55, 563] on span "Student List" at bounding box center [27, 569] width 55 height 12
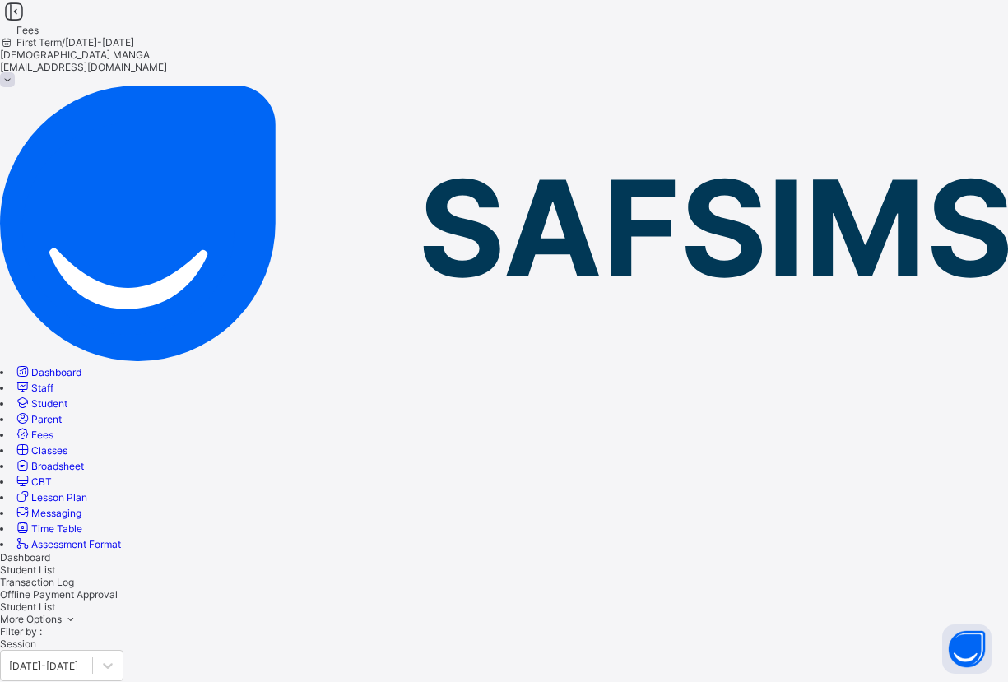
click at [67, 444] on link "Classes" at bounding box center [40, 450] width 53 height 12
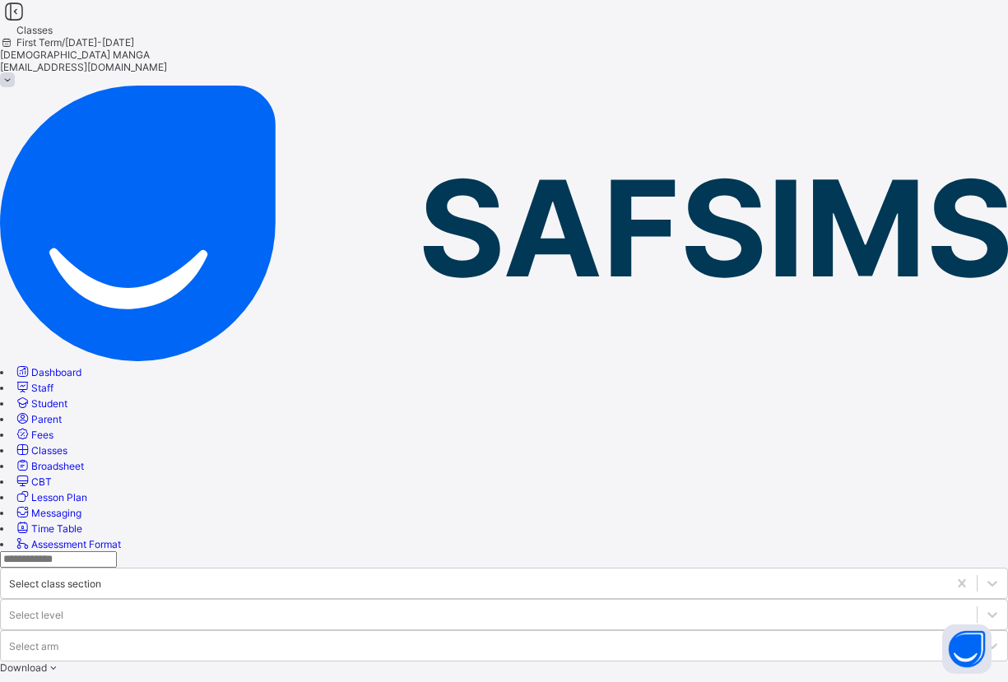
click at [67, 397] on span "Student" at bounding box center [49, 403] width 36 height 12
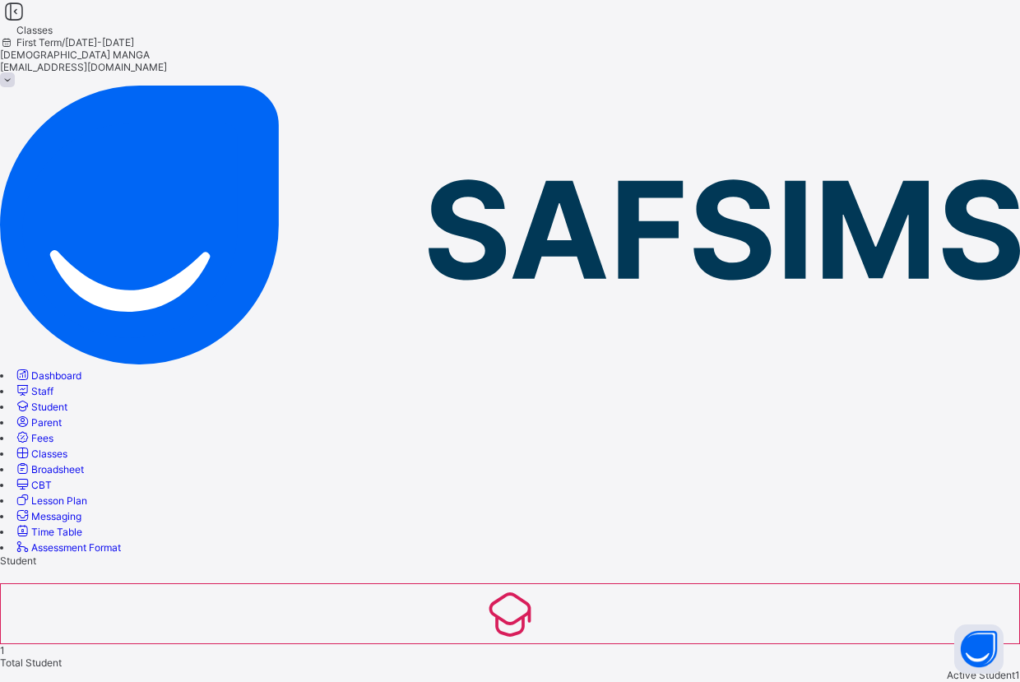
click at [67, 447] on span "Classes" at bounding box center [49, 453] width 36 height 12
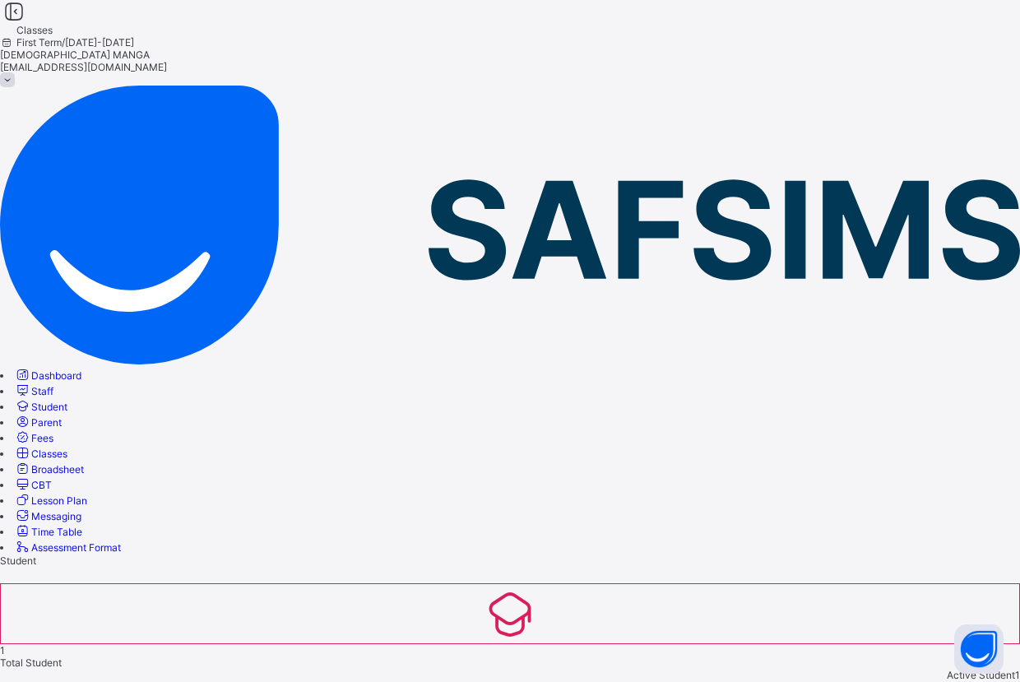
click at [67, 447] on span "Classes" at bounding box center [49, 453] width 36 height 12
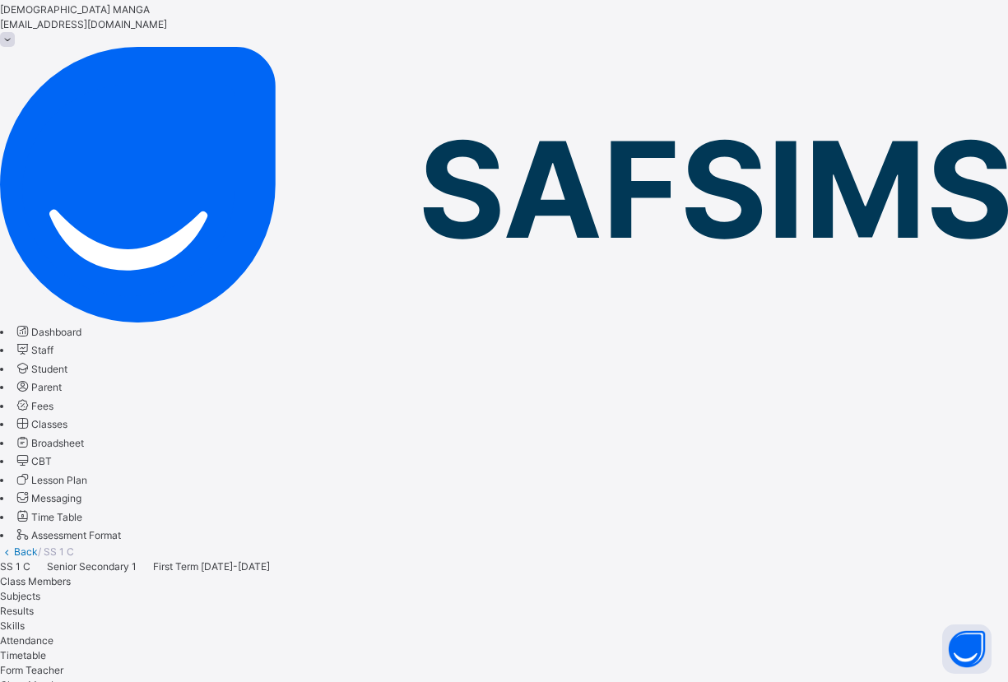
scroll to position [127, 0]
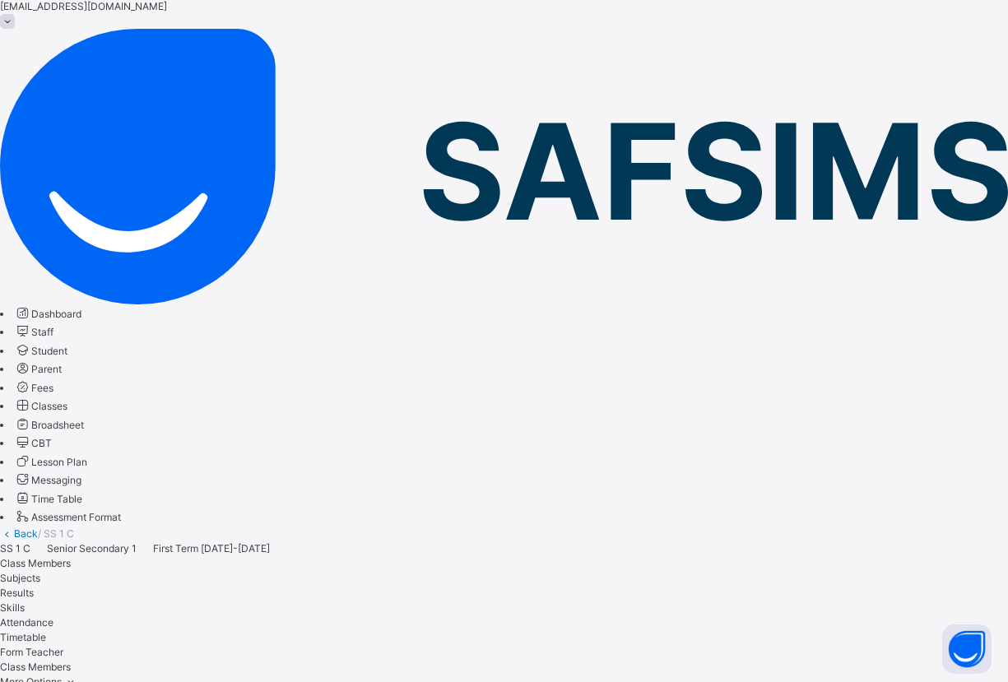
scroll to position [45, 0]
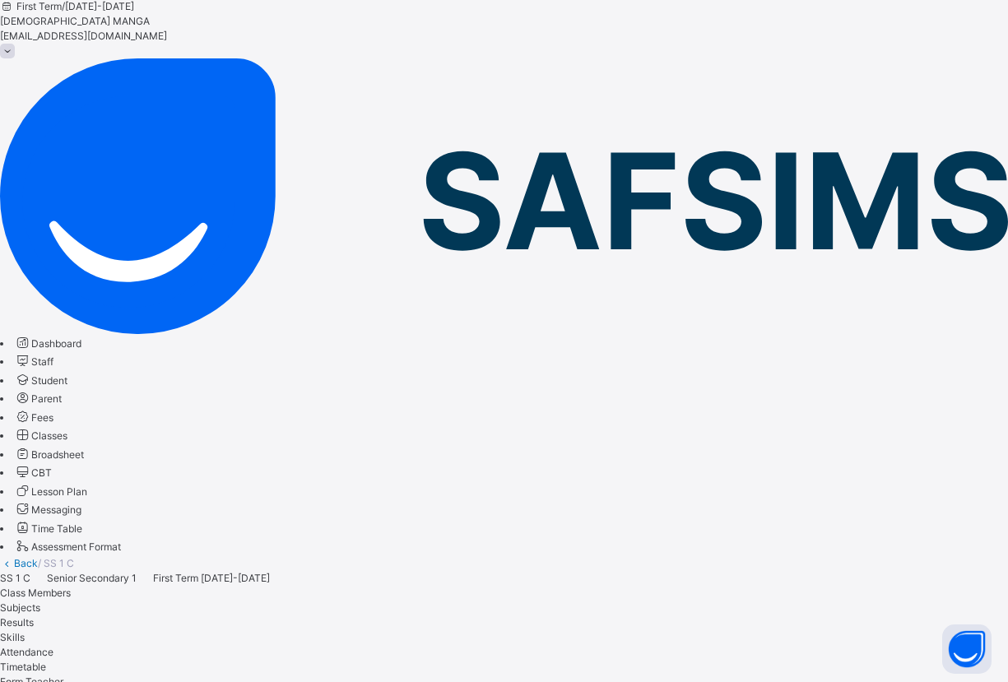
click at [365, 600] on div "Subjects" at bounding box center [504, 607] width 1008 height 15
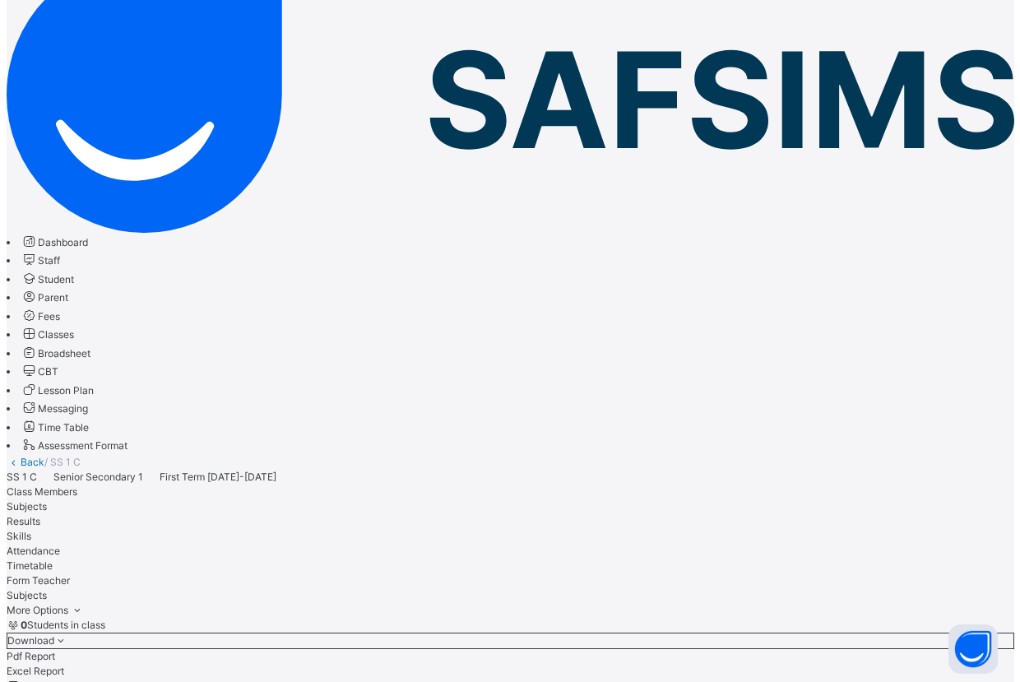
scroll to position [0, 0]
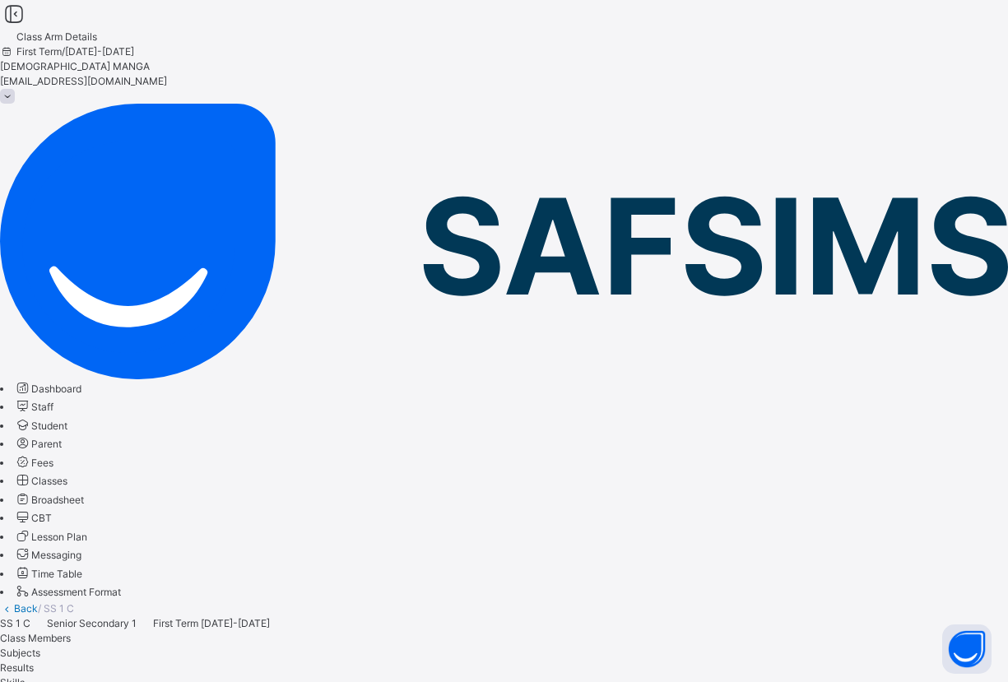
click at [34, 661] on span "Results" at bounding box center [17, 667] width 34 height 12
click at [443, 675] on div "Skills" at bounding box center [504, 682] width 1008 height 15
click at [84, 494] on span "Broadsheet" at bounding box center [57, 500] width 53 height 12
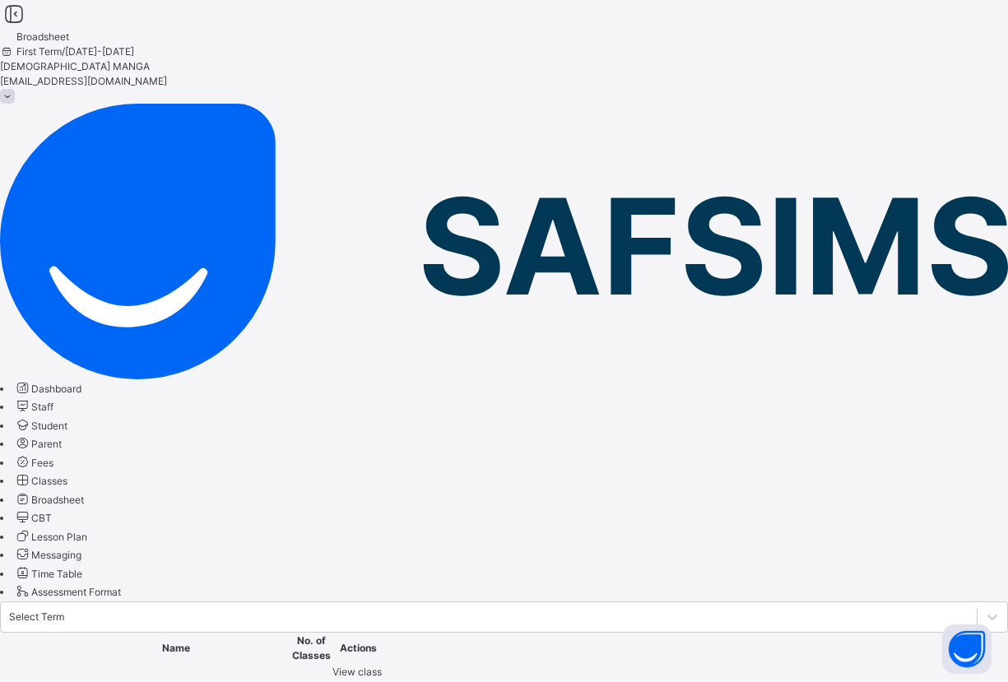
click at [384, 665] on span "View class level broadsheet" at bounding box center [358, 686] width 52 height 42
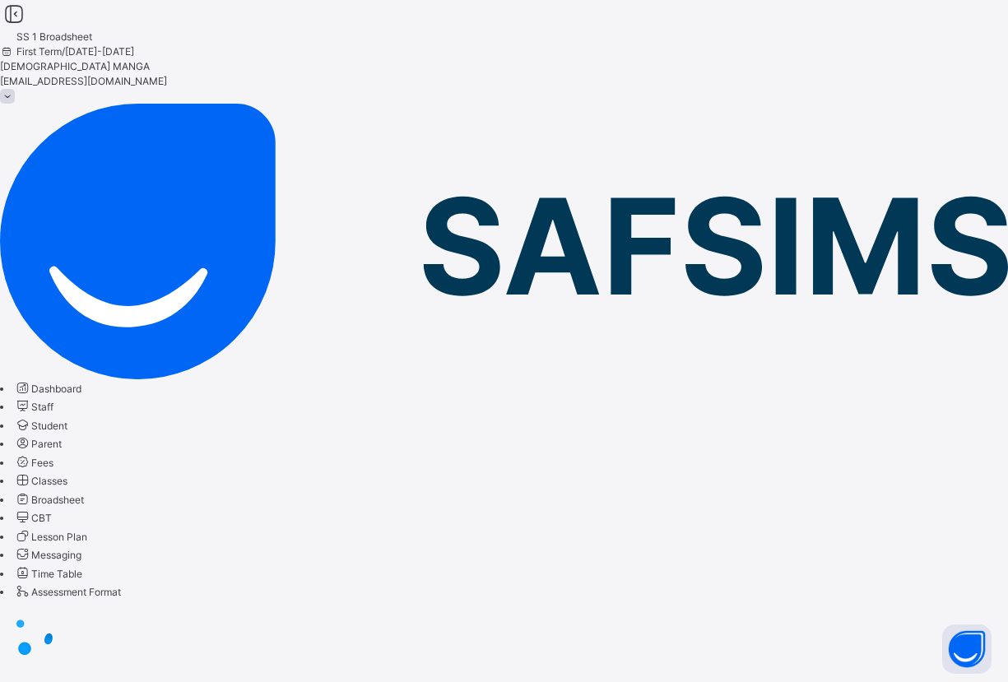
click at [366, 601] on div at bounding box center [504, 634] width 1008 height 66
click at [48, 649] on span "Cumulative" at bounding box center [24, 655] width 48 height 12
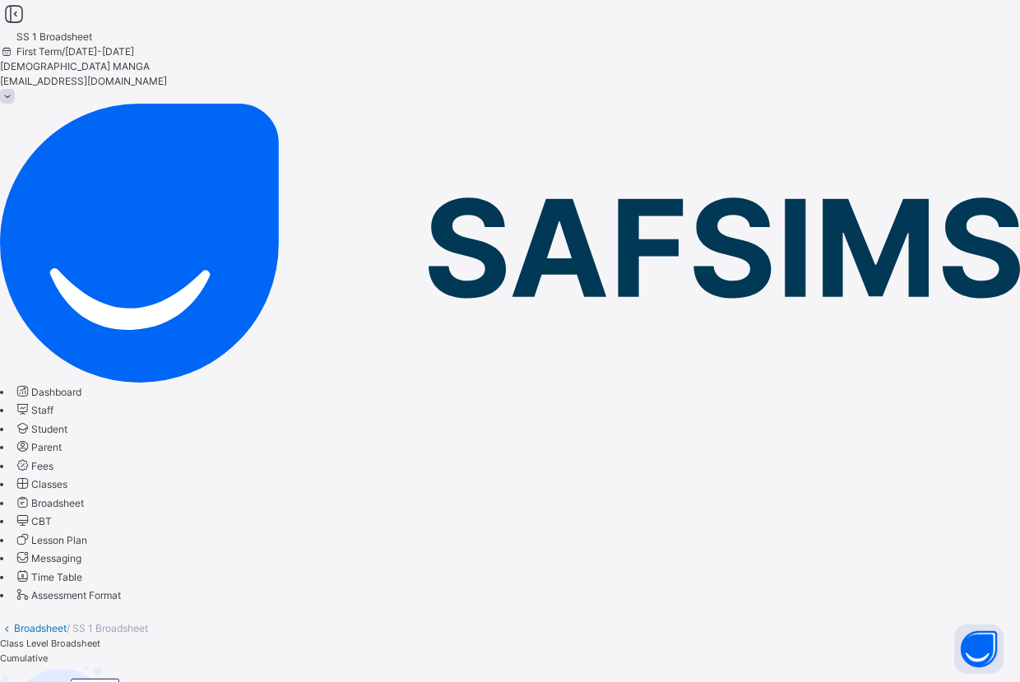
click at [82, 571] on span "Time Table" at bounding box center [56, 577] width 51 height 12
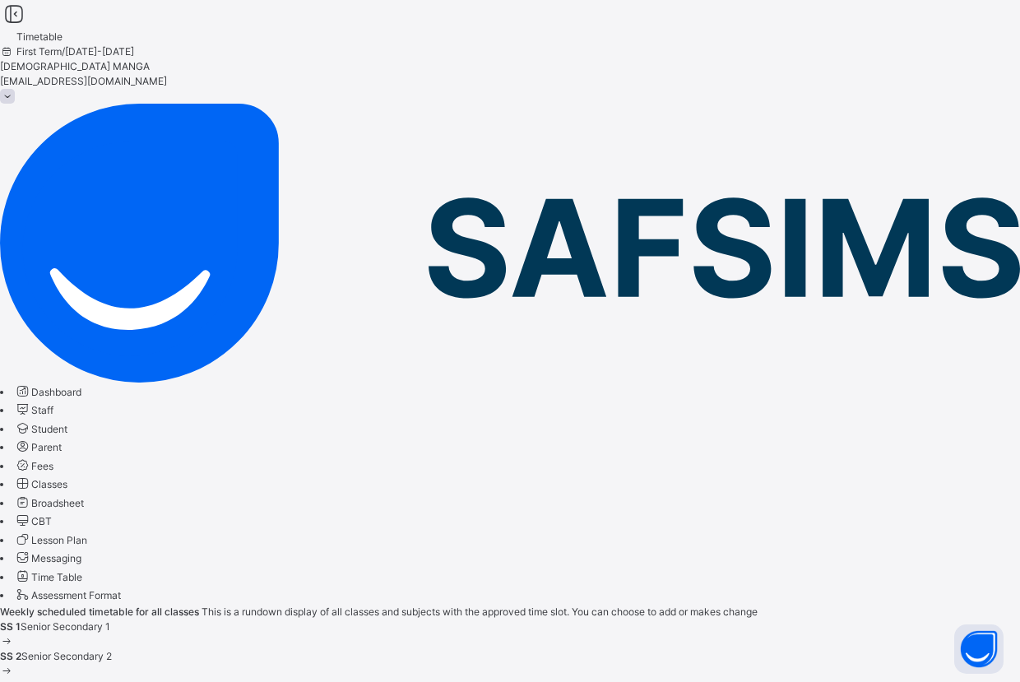
click at [468, 619] on div "SS 1 Senior Secondary 1" at bounding box center [510, 626] width 1020 height 15
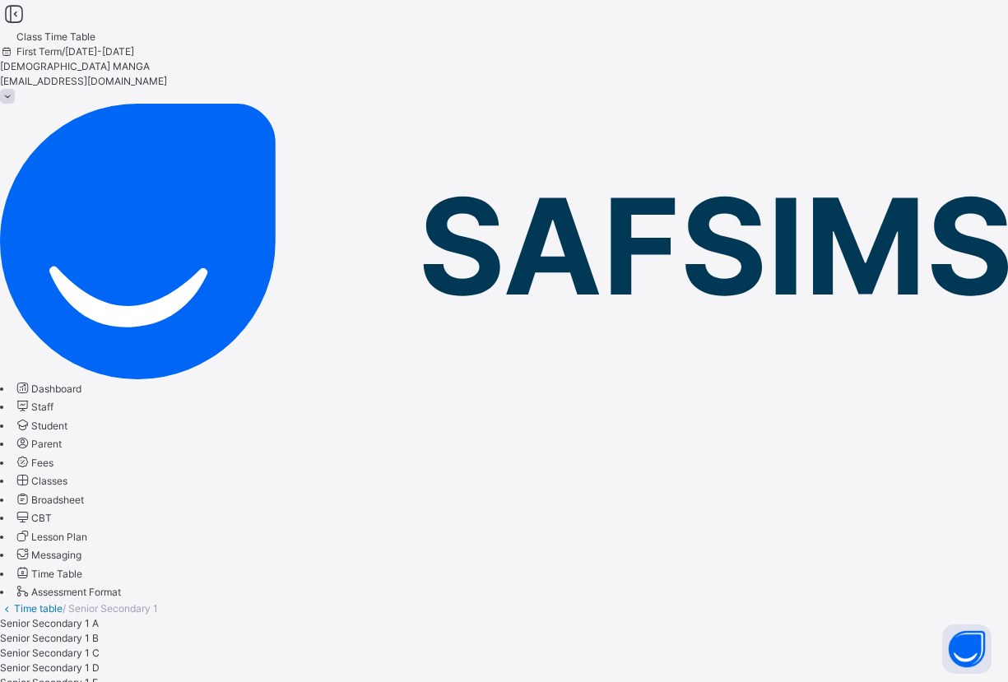
click at [81, 549] on span "Messaging" at bounding box center [56, 555] width 50 height 12
